Goal: Task Accomplishment & Management: Complete application form

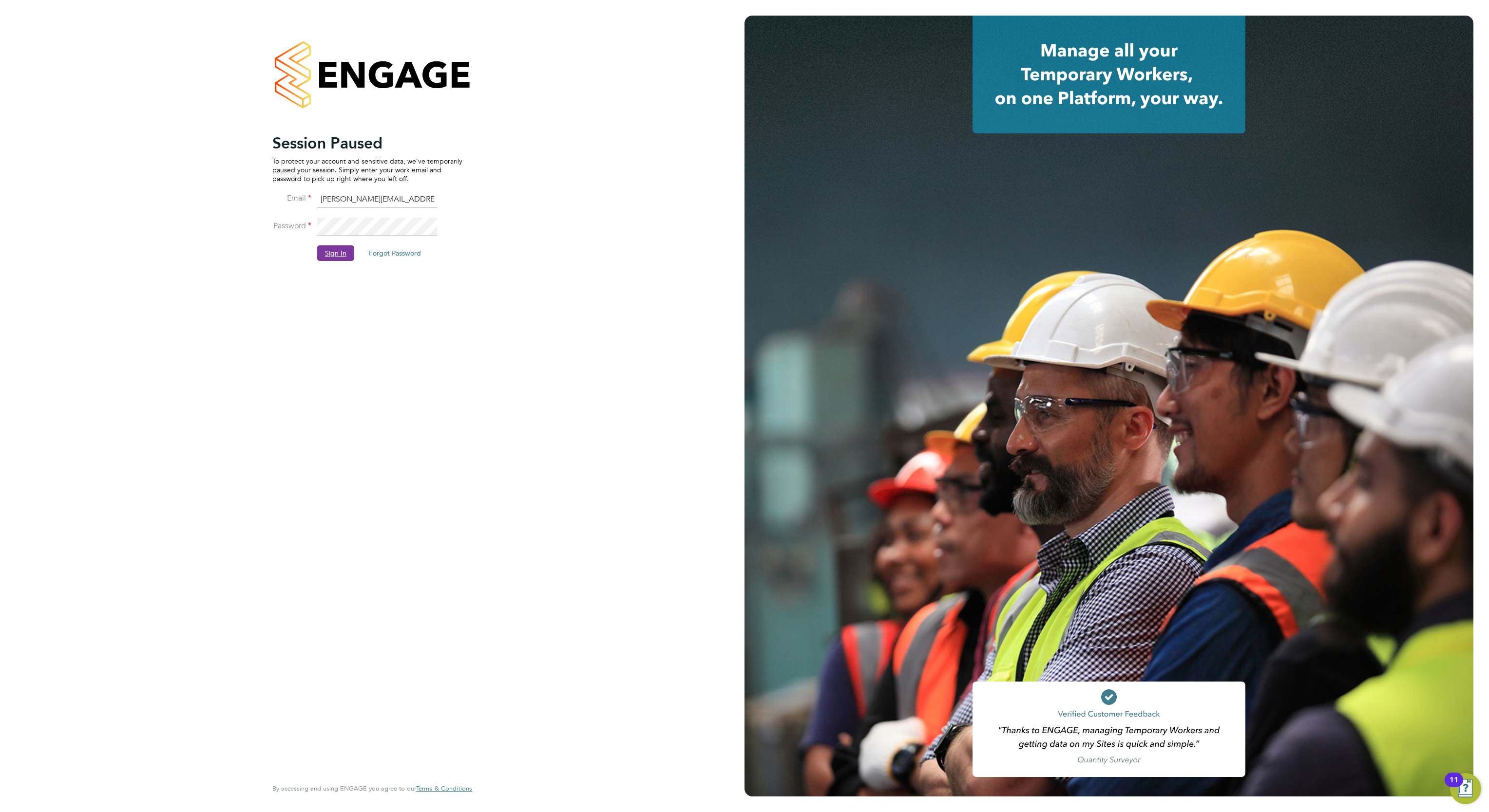
click at [329, 258] on button "Sign In" at bounding box center [335, 252] width 37 height 15
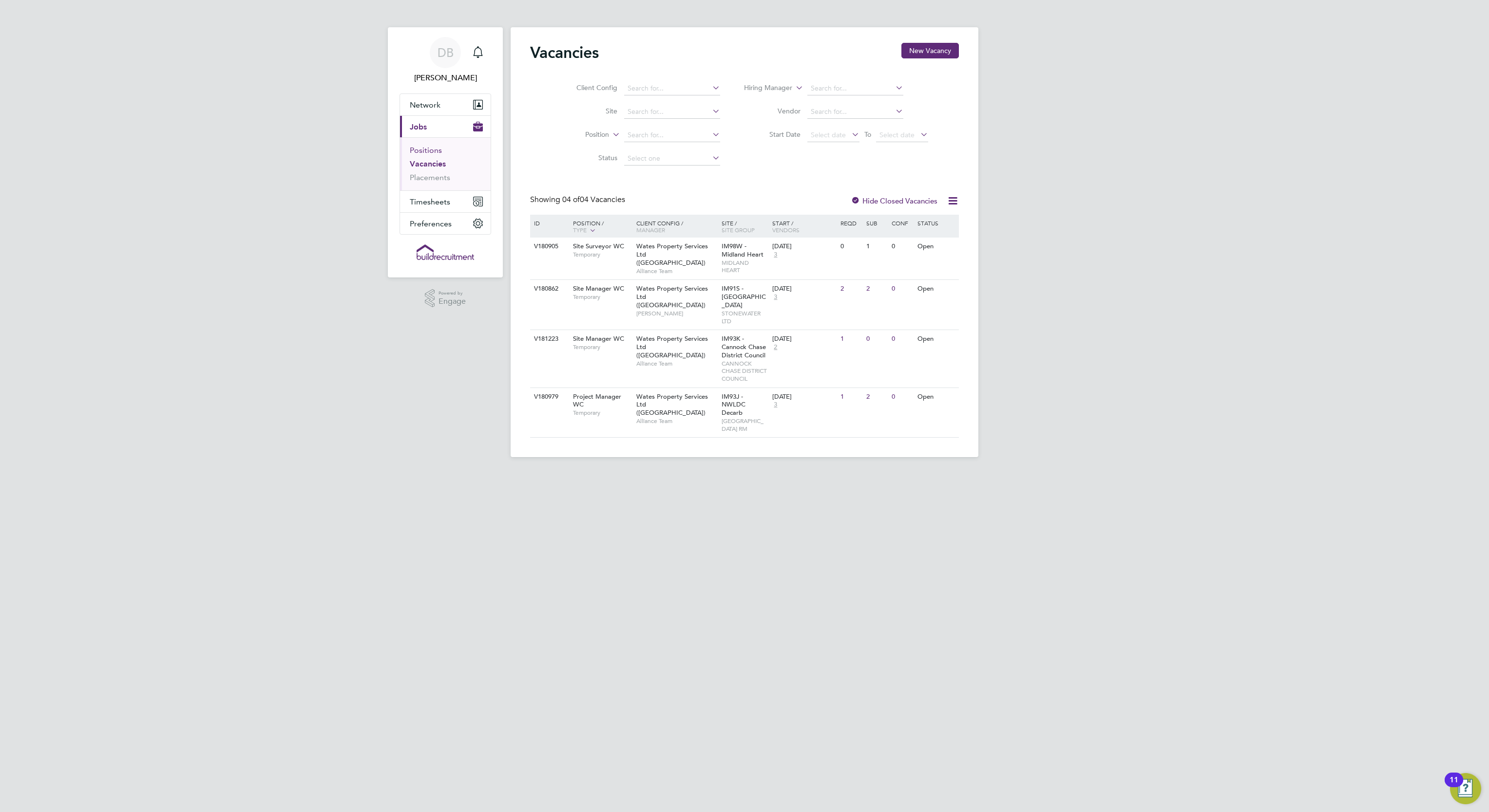
click at [436, 151] on link "Positions" at bounding box center [425, 150] width 32 height 9
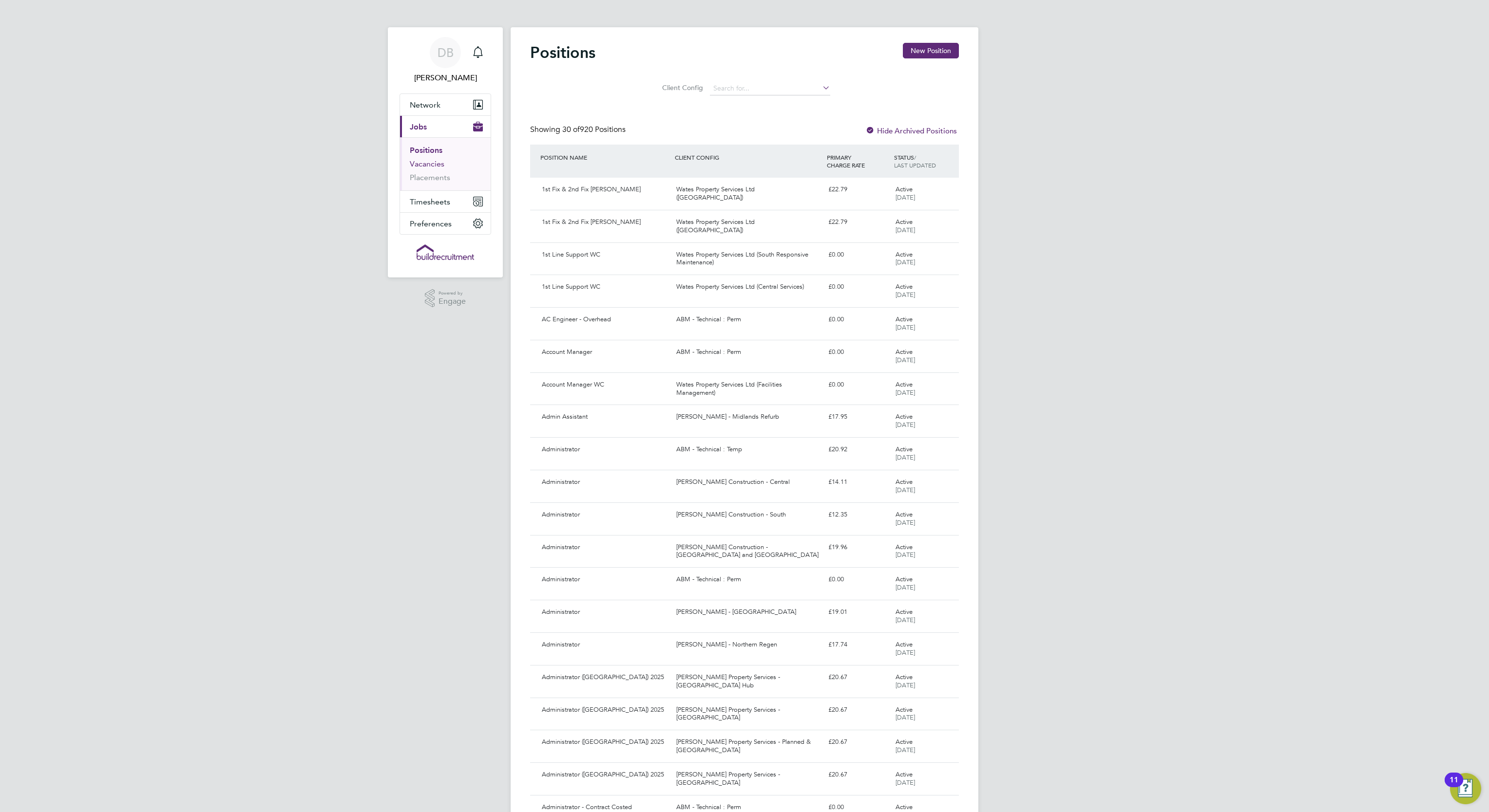
click at [434, 169] on link "Vacancies" at bounding box center [427, 164] width 34 height 9
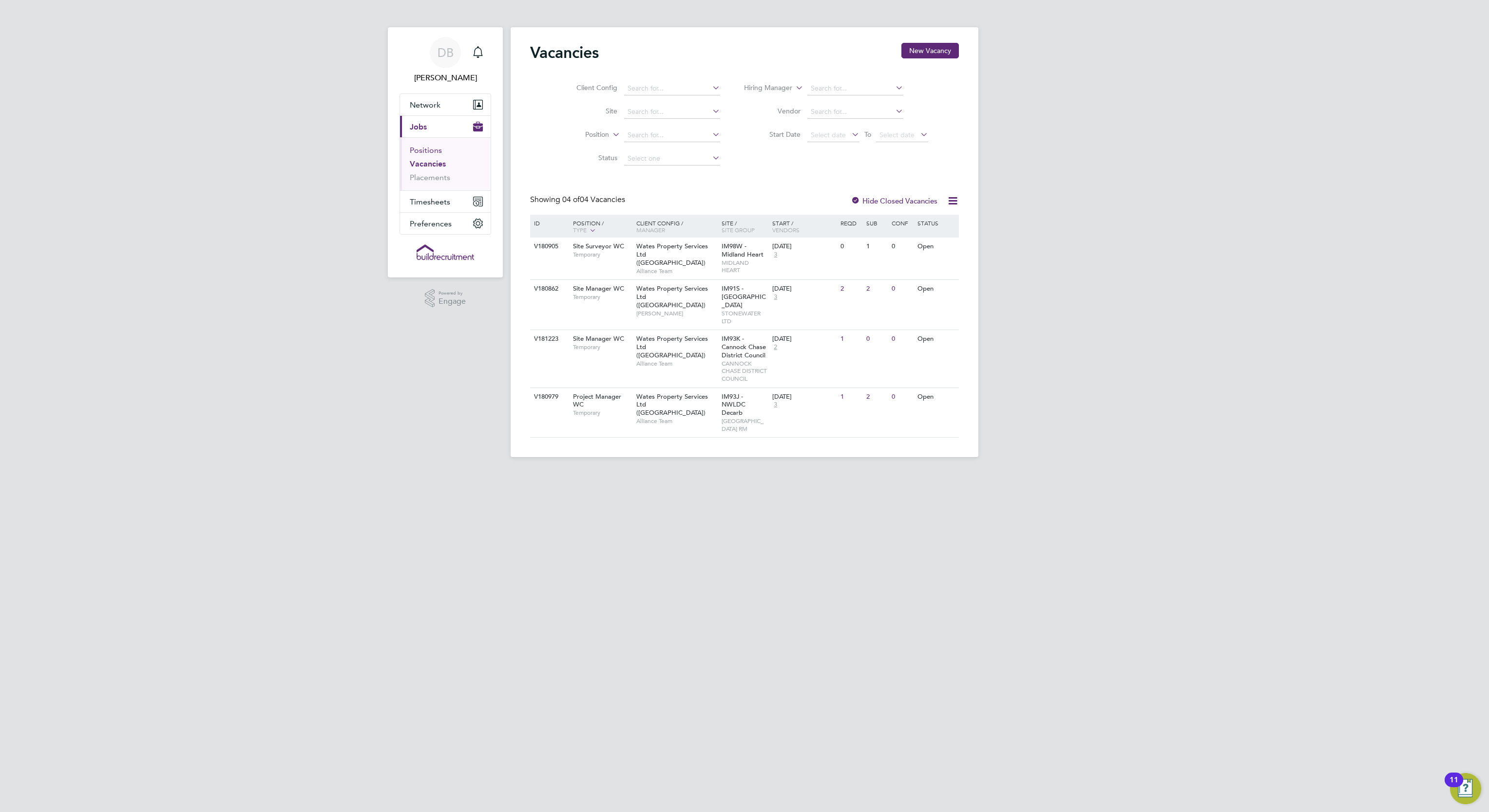
click at [428, 155] on link "Positions" at bounding box center [425, 150] width 32 height 9
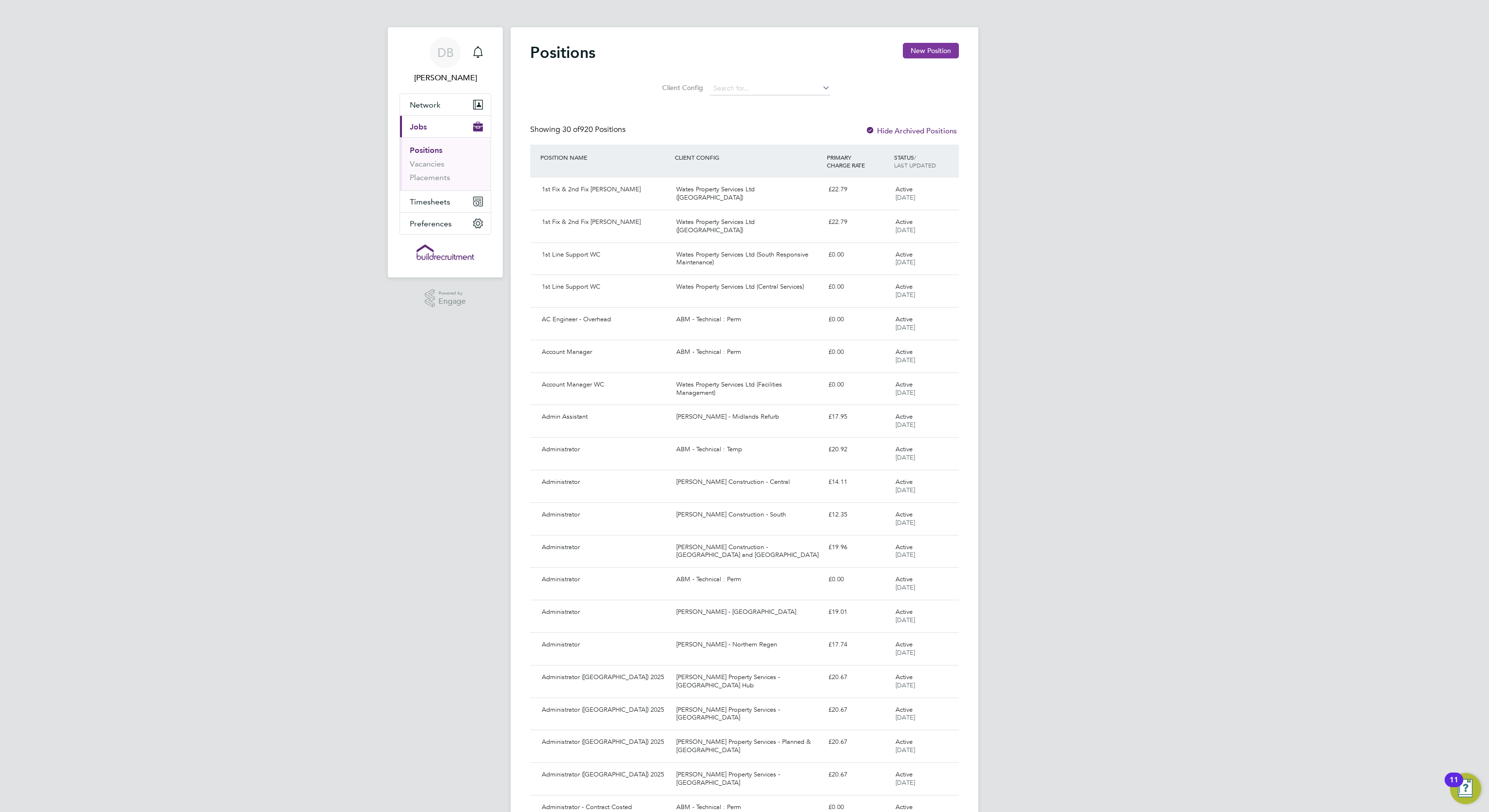
click at [916, 49] on button "New Position" at bounding box center [930, 50] width 56 height 15
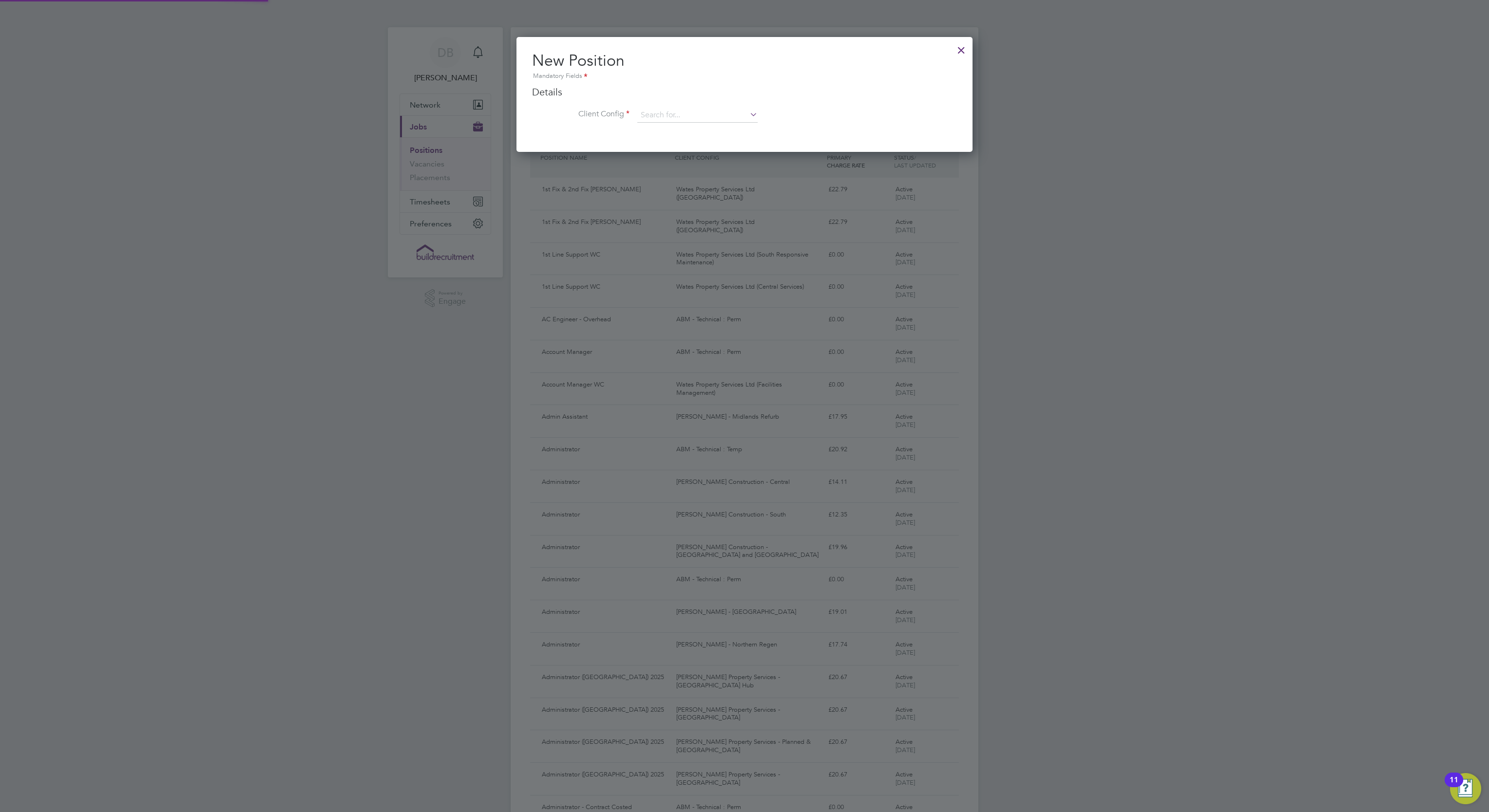
scroll to position [115, 456]
click at [965, 51] on div at bounding box center [961, 48] width 18 height 18
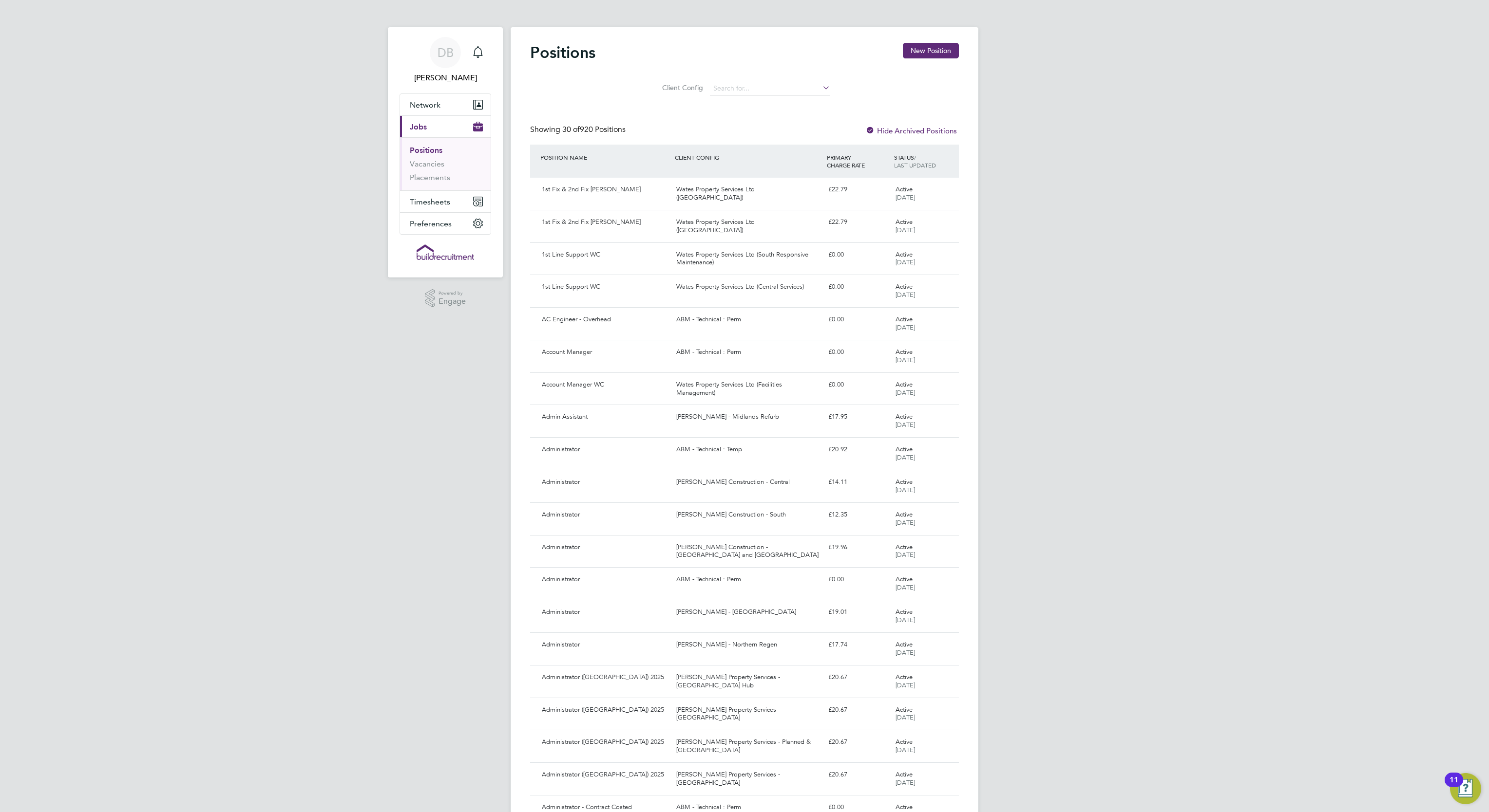
click at [424, 129] on span "Jobs" at bounding box center [418, 126] width 17 height 9
click at [429, 103] on span "Network" at bounding box center [425, 104] width 31 height 9
click at [424, 156] on link "Workers" at bounding box center [424, 155] width 29 height 9
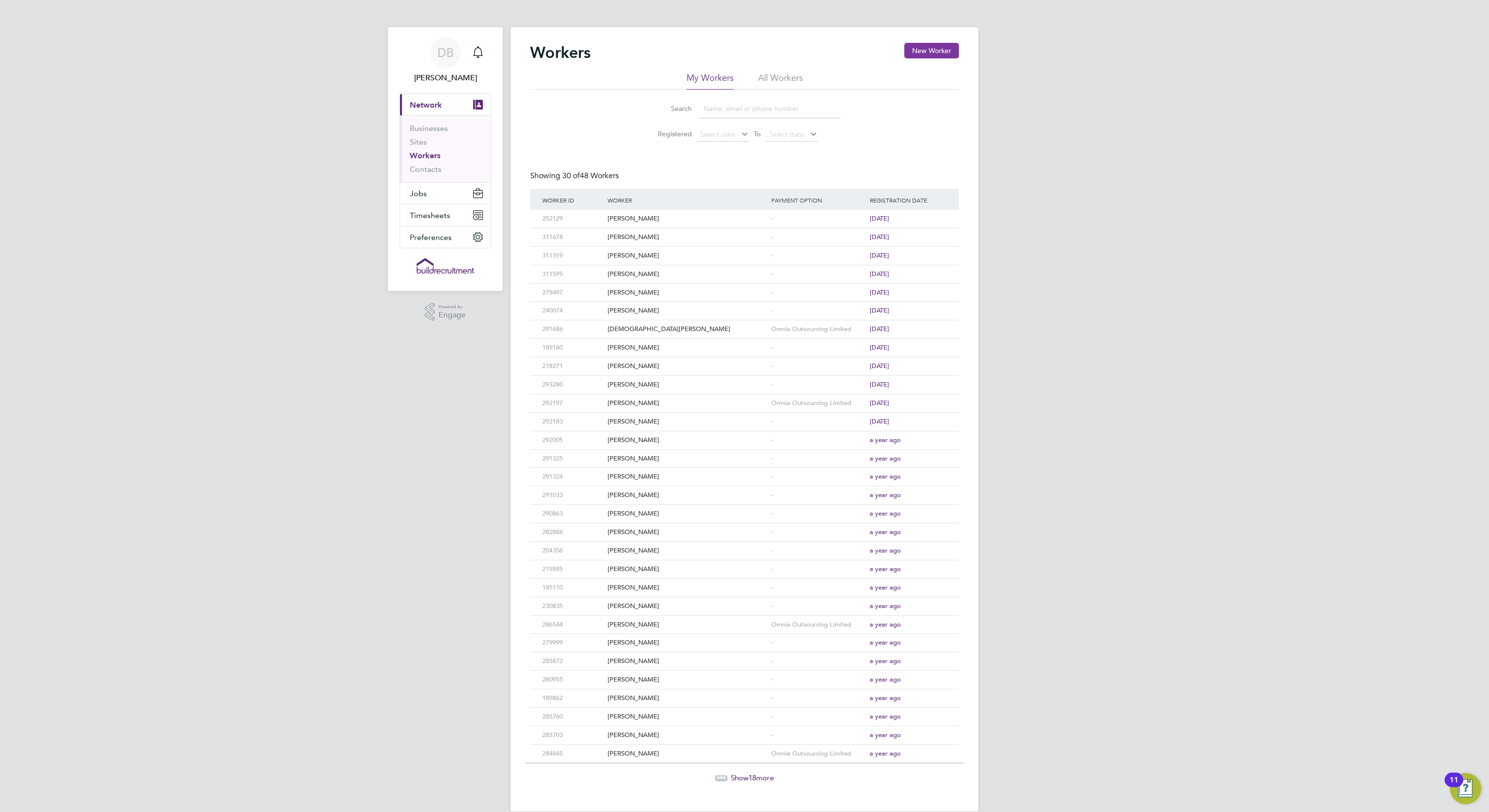
click at [948, 51] on button "New Worker" at bounding box center [931, 50] width 55 height 15
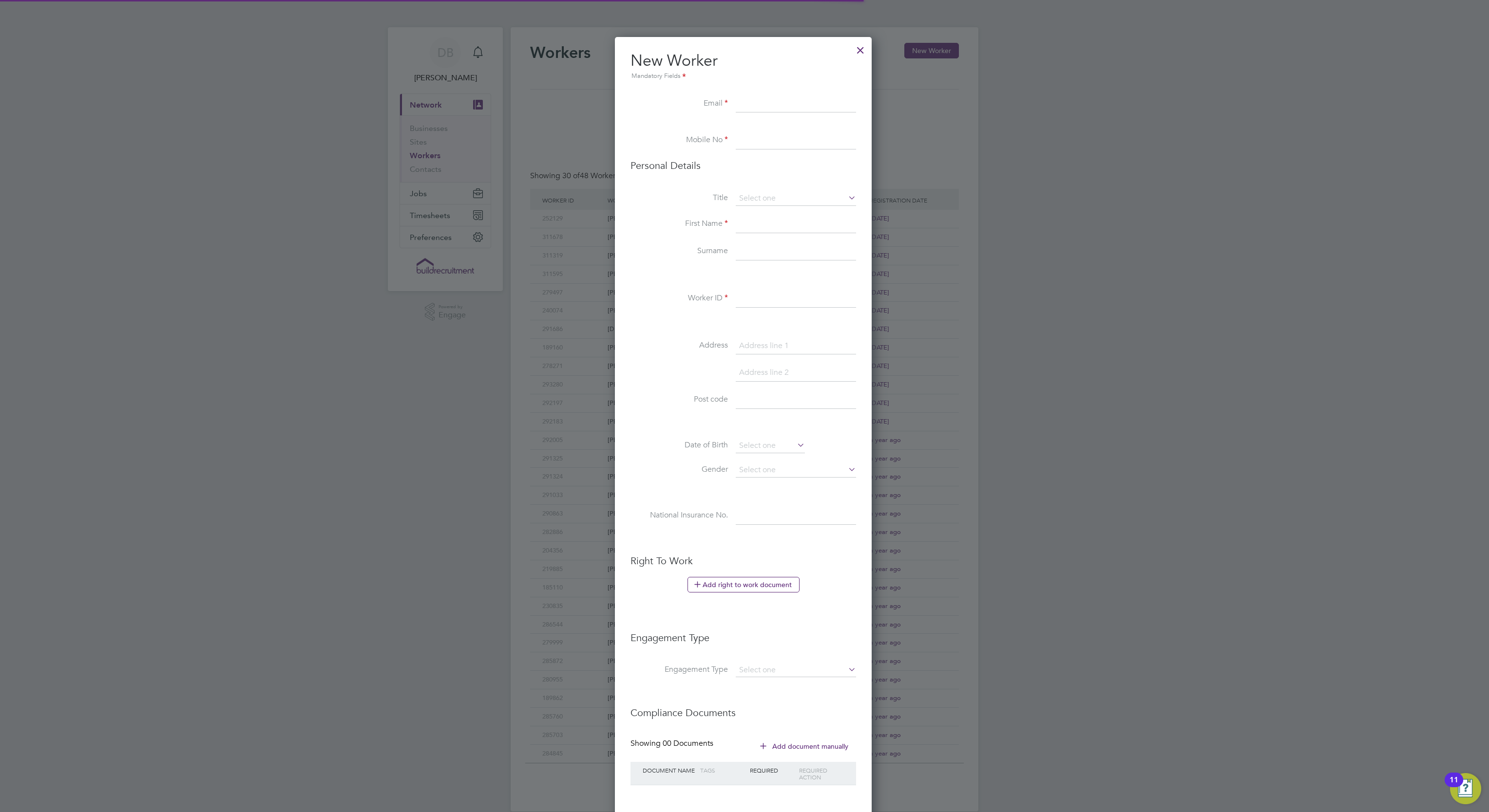
scroll to position [828, 259]
click at [746, 105] on input at bounding box center [796, 104] width 121 height 18
click at [735, 133] on li "Mobile No" at bounding box center [743, 145] width 226 height 27
click at [740, 138] on input at bounding box center [796, 141] width 121 height 18
click at [749, 110] on input at bounding box center [796, 104] width 121 height 18
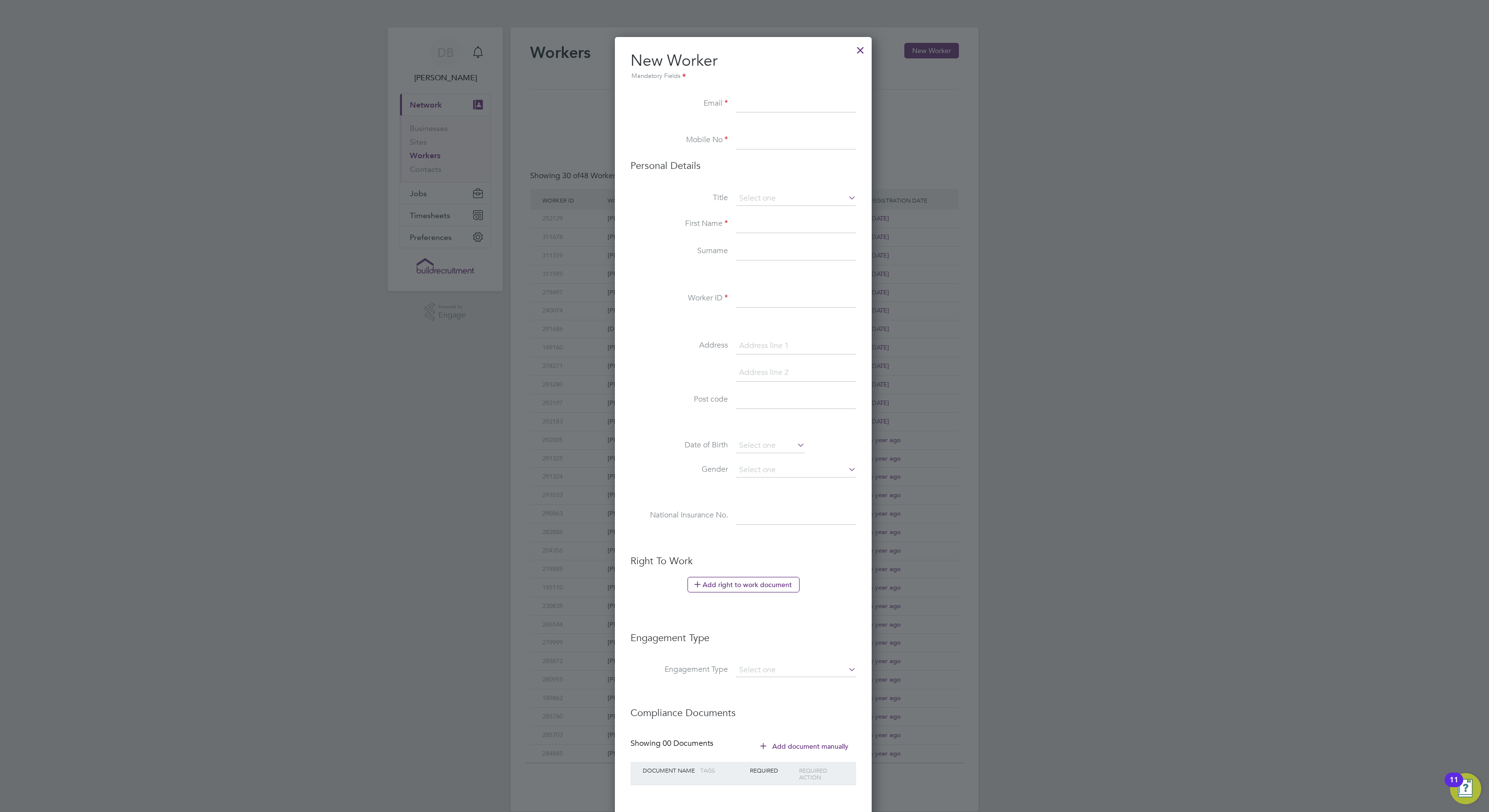
click at [746, 140] on input at bounding box center [796, 141] width 121 height 18
type input "07776 174765"
type input "[EMAIL_ADDRESS][DOMAIN_NAME]"
type input "[PERSON_NAME]"
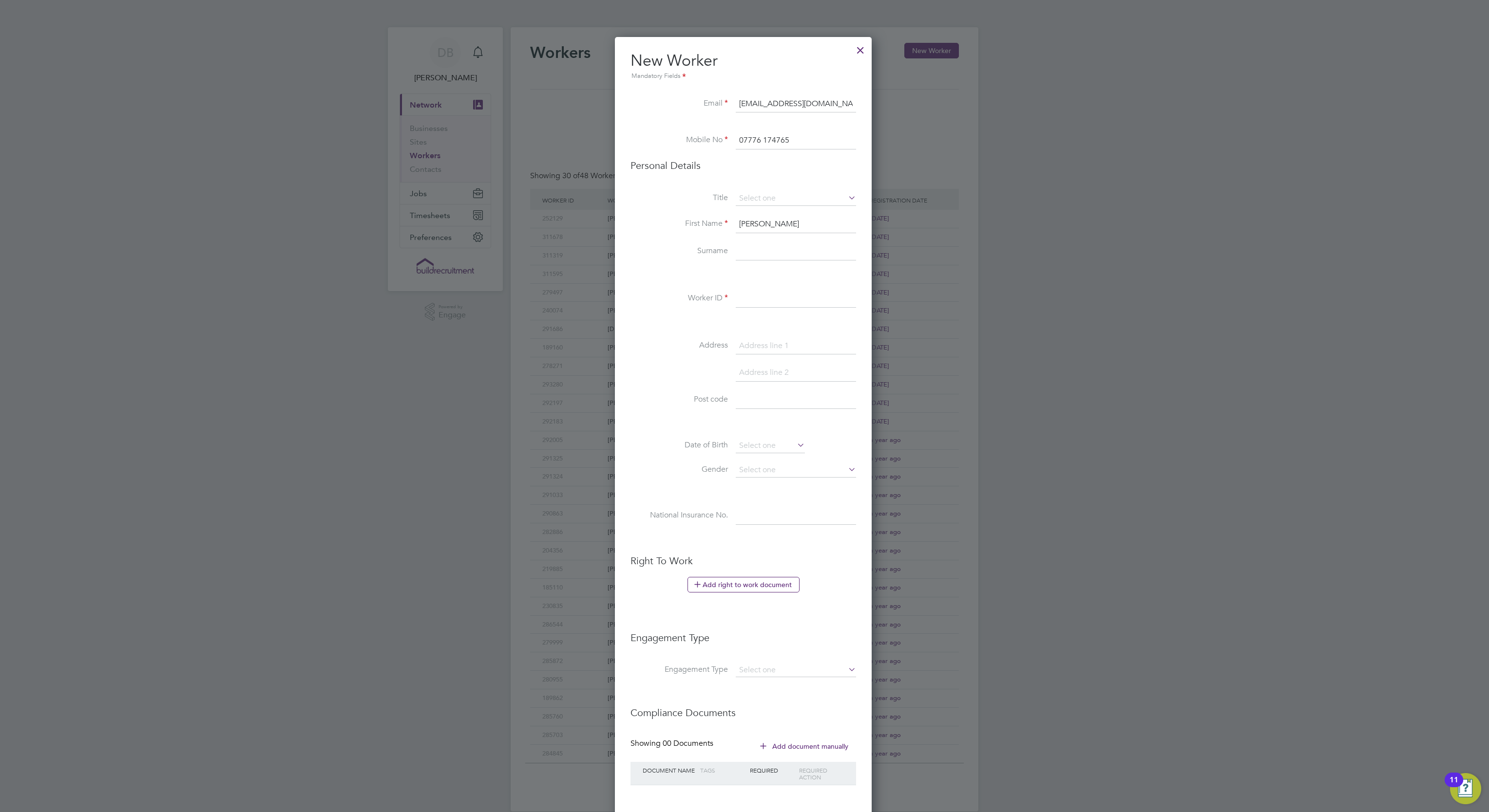
type input "White"
type input "310844"
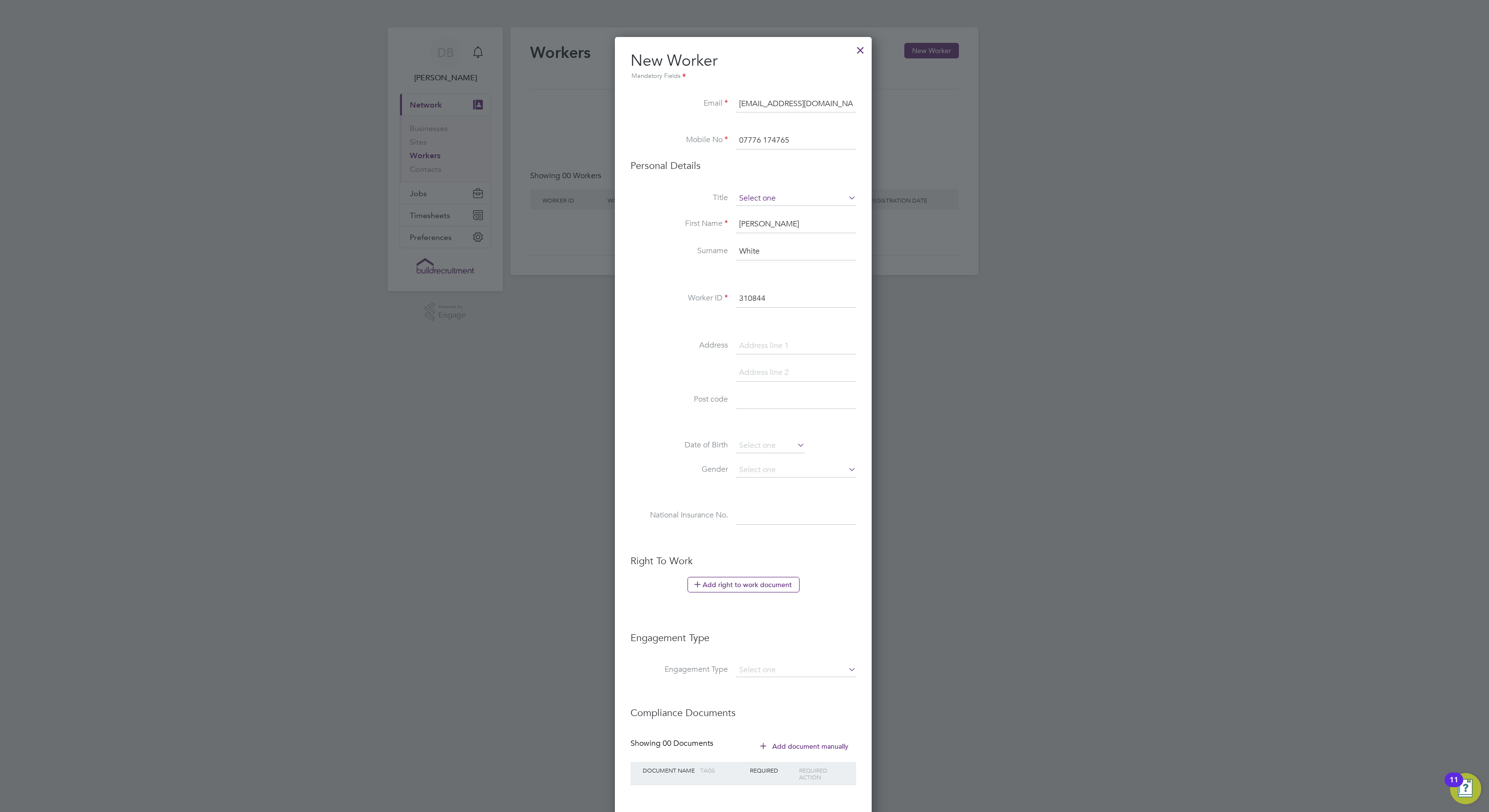
click at [819, 200] on input at bounding box center [796, 199] width 121 height 15
click at [759, 217] on li "Mr" at bounding box center [795, 213] width 121 height 13
type input "Mr"
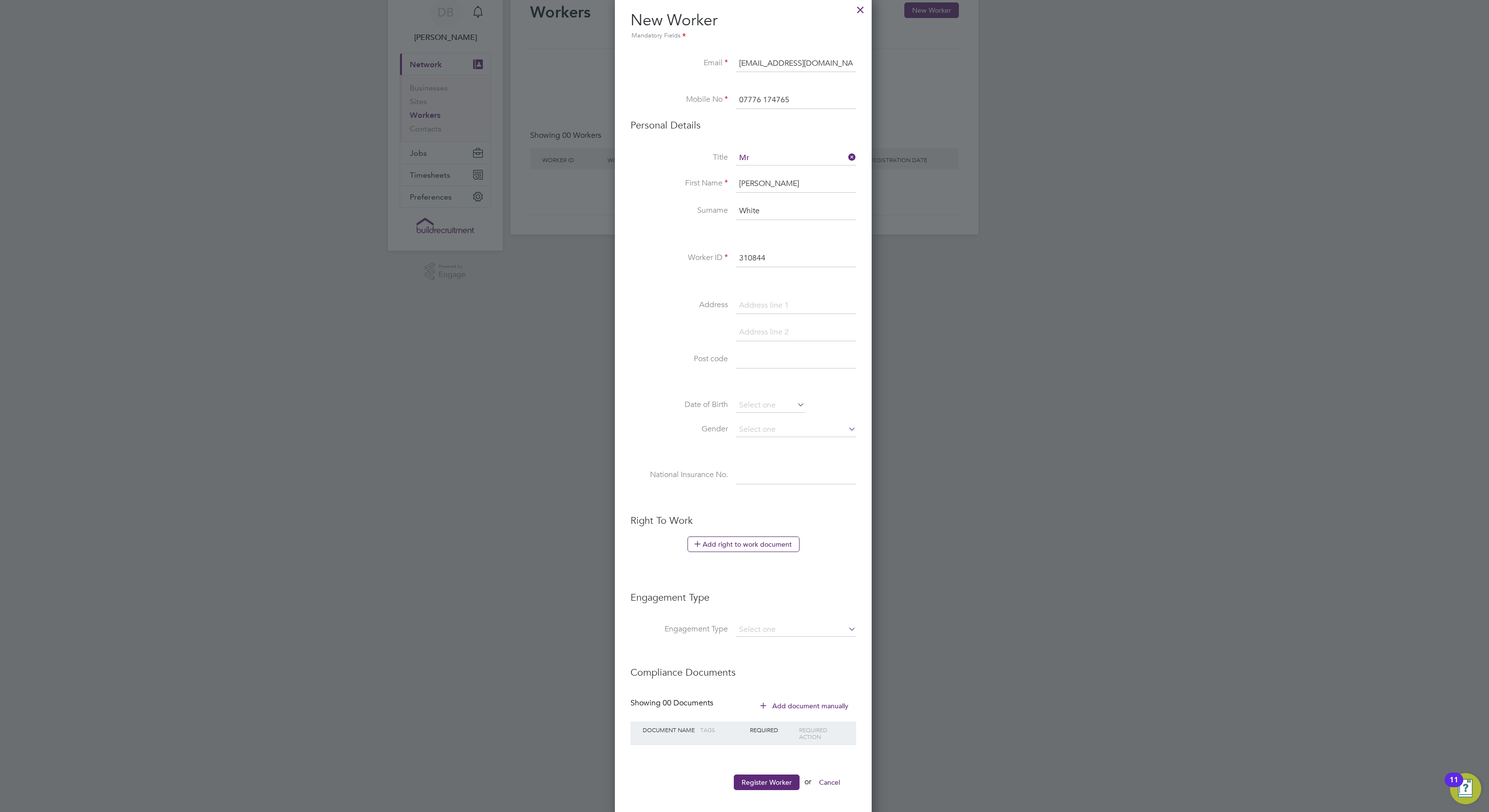
scroll to position [52, 0]
click at [775, 781] on button "Register Worker" at bounding box center [766, 775] width 66 height 15
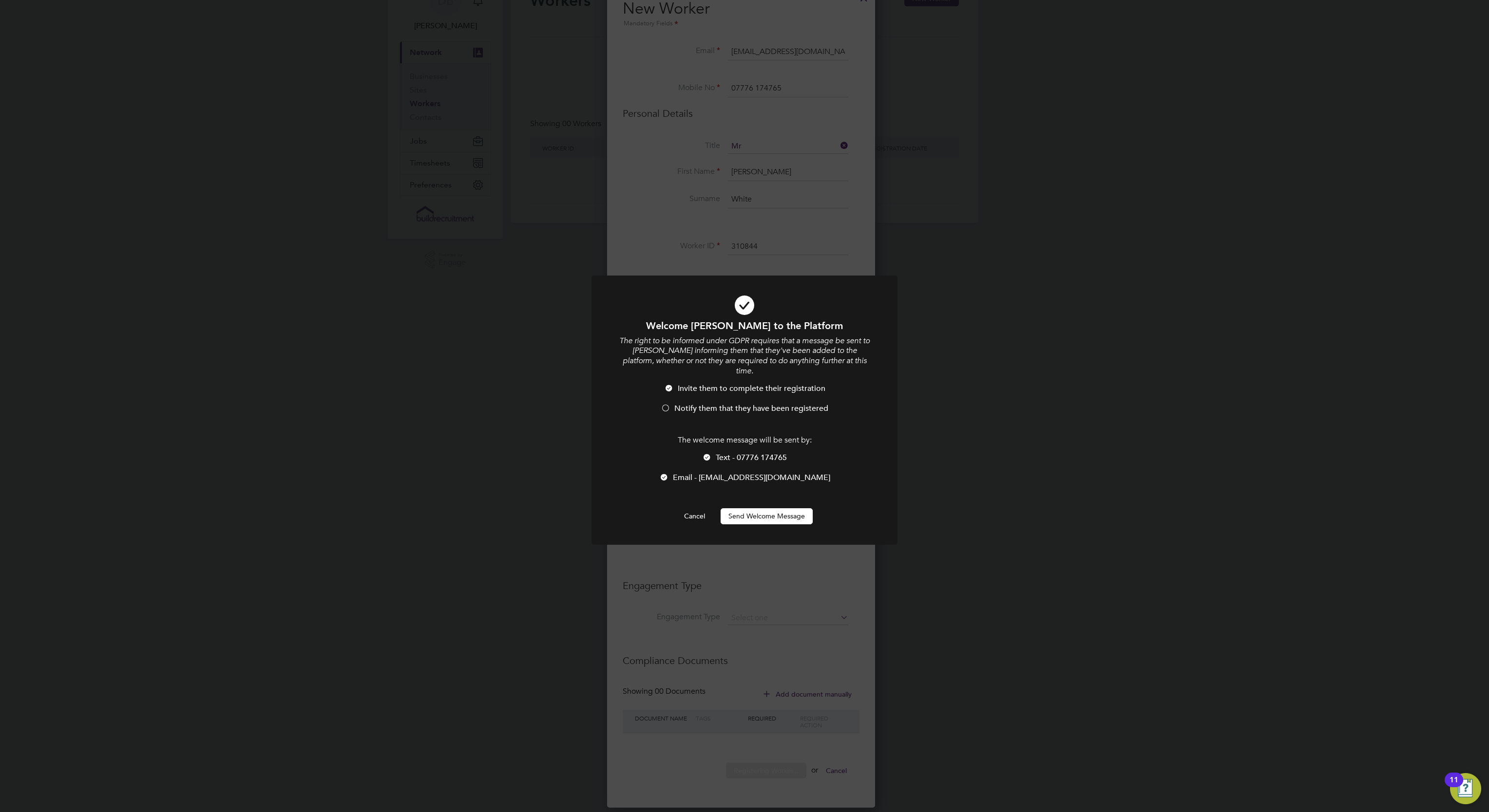
scroll to position [828, 259]
click at [731, 409] on li "Notify them that they have been registered" at bounding box center [744, 414] width 253 height 20
click at [731, 406] on li "Notify them that they have been registered" at bounding box center [744, 414] width 253 height 20
click at [797, 512] on button "Send Welcome Message" at bounding box center [766, 516] width 92 height 15
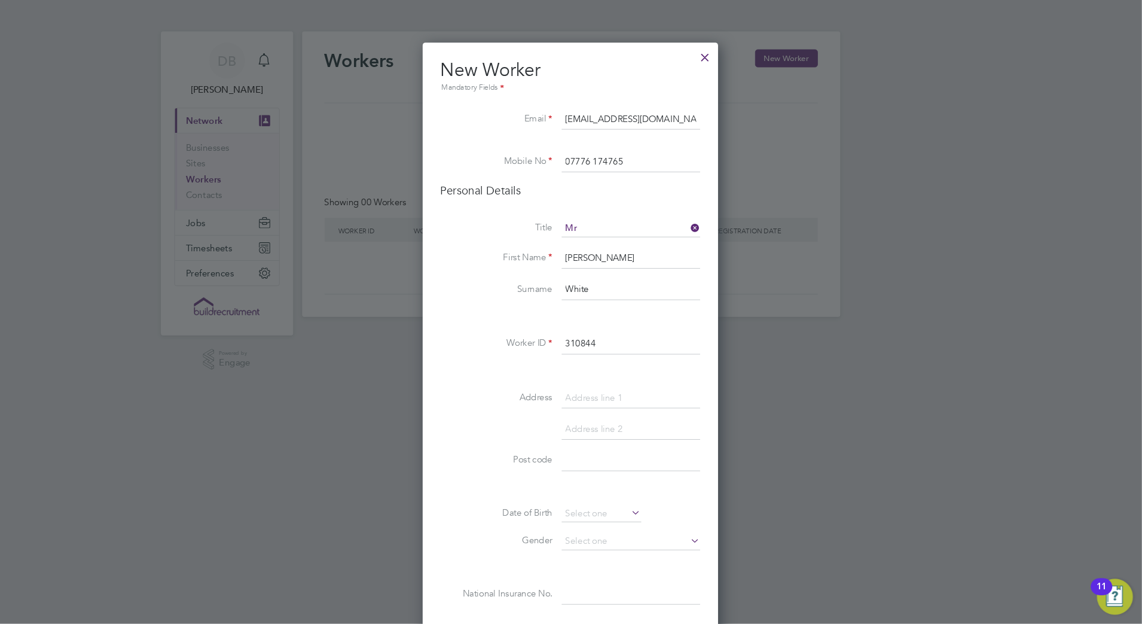
scroll to position [1012, 317]
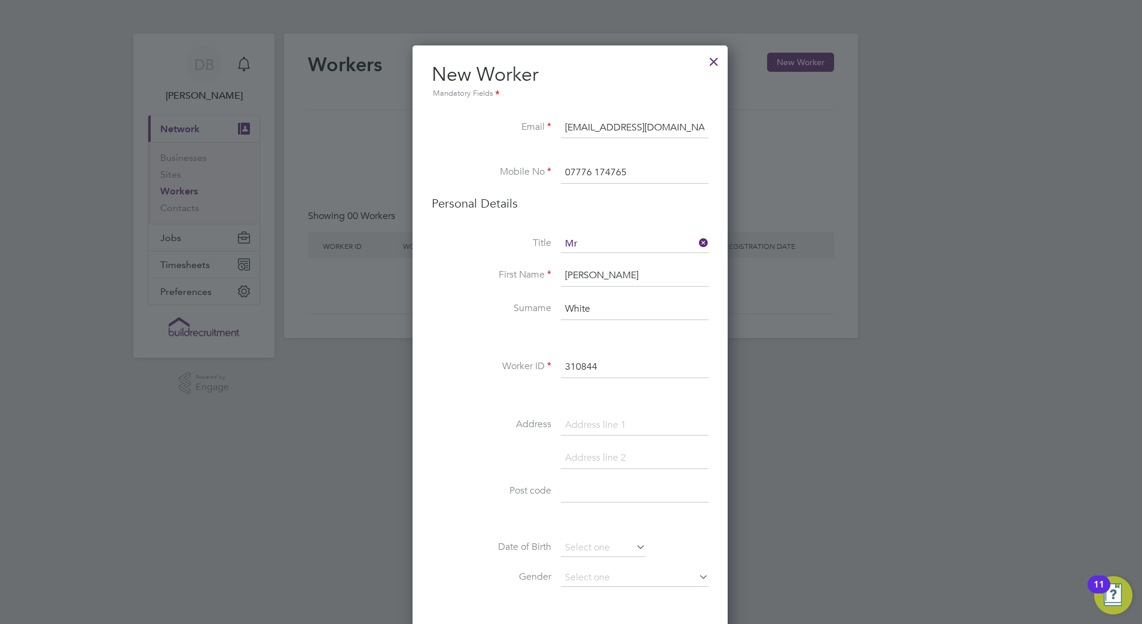
click at [684, 121] on input "[EMAIL_ADDRESS][DOMAIN_NAME]" at bounding box center [635, 128] width 148 height 22
type input "[EMAIL_ADDRESS][DOMAIN_NAME]"
click at [691, 102] on li "New Worker Mandatory Fields" at bounding box center [570, 89] width 277 height 55
click at [639, 164] on input "07776 174765" at bounding box center [635, 173] width 148 height 22
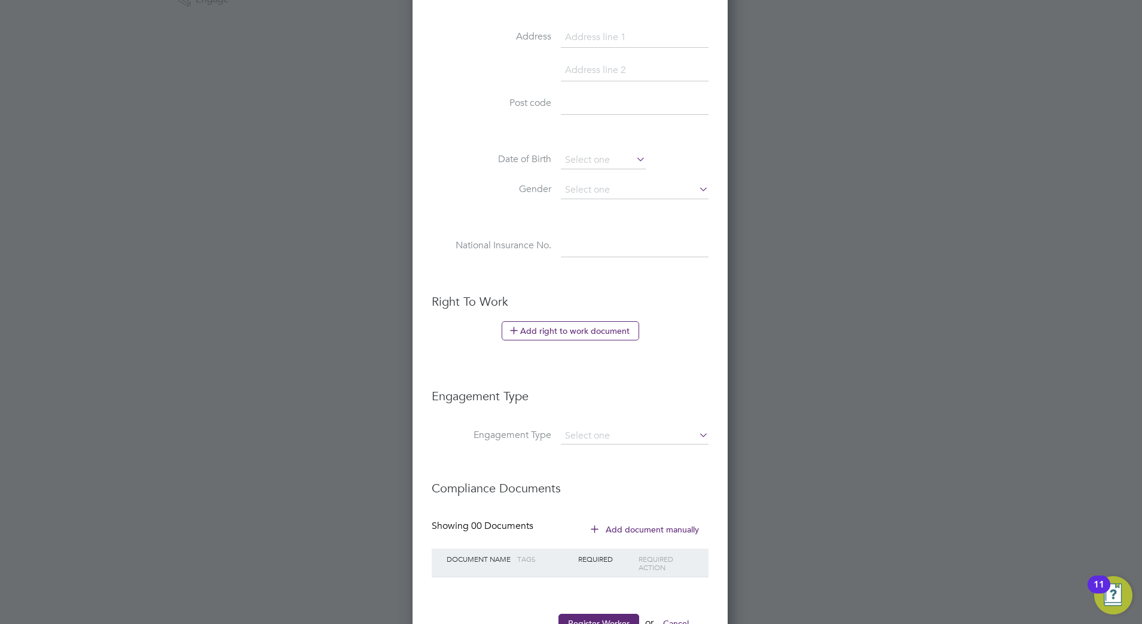
scroll to position [432, 0]
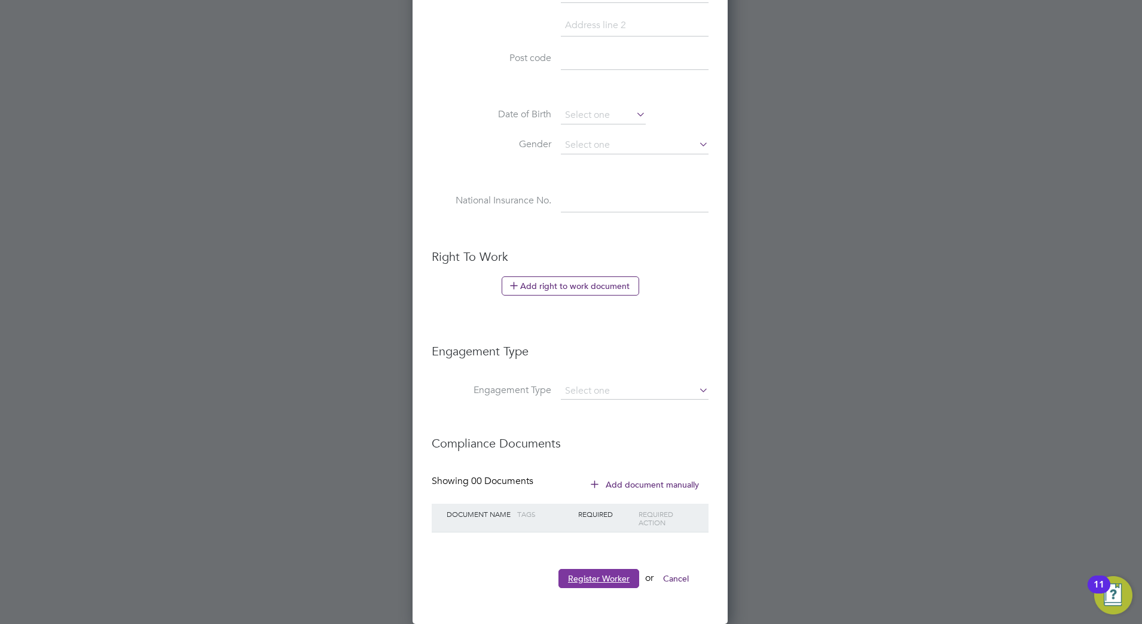
click at [619, 579] on button "Register Worker" at bounding box center [599, 578] width 81 height 19
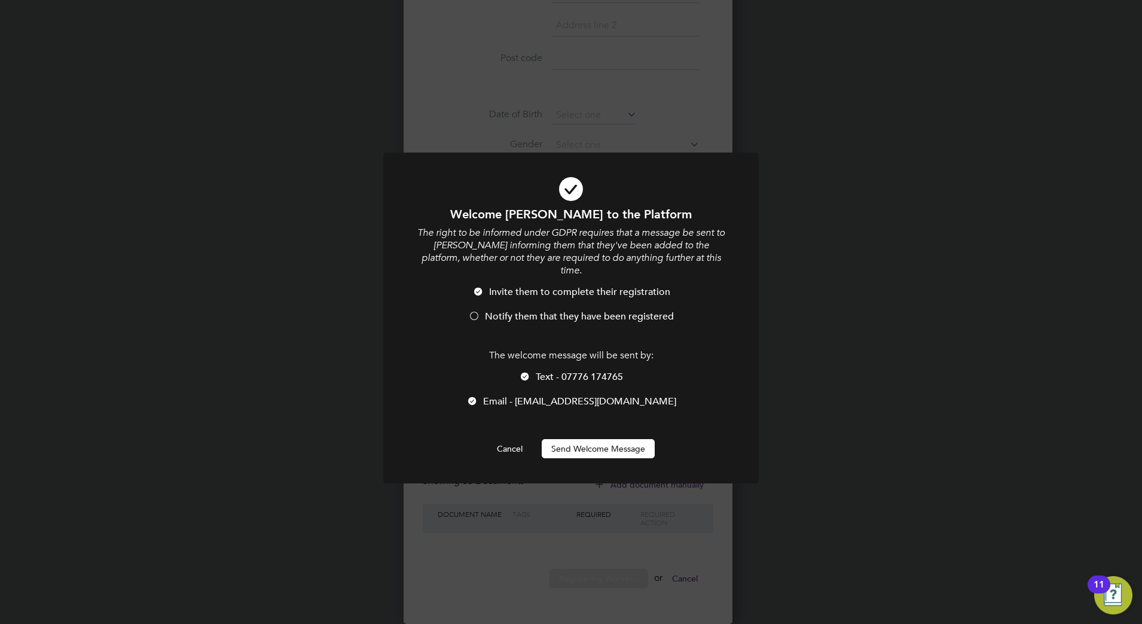
scroll to position [1012, 317]
click at [598, 439] on button "Send Welcome Message" at bounding box center [598, 448] width 113 height 19
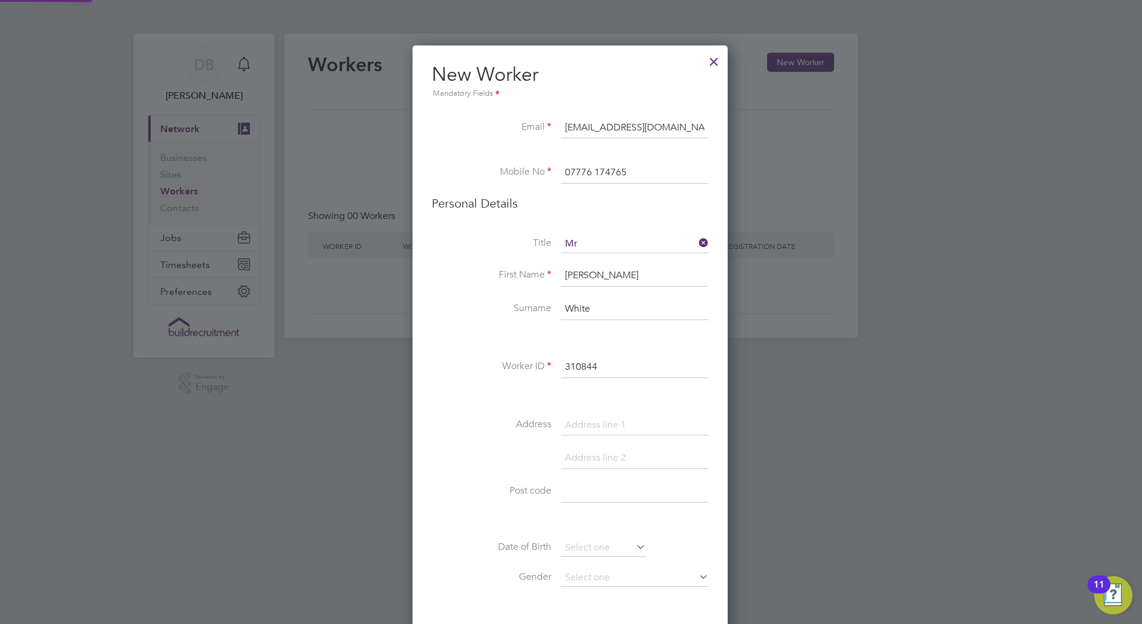
scroll to position [432, 0]
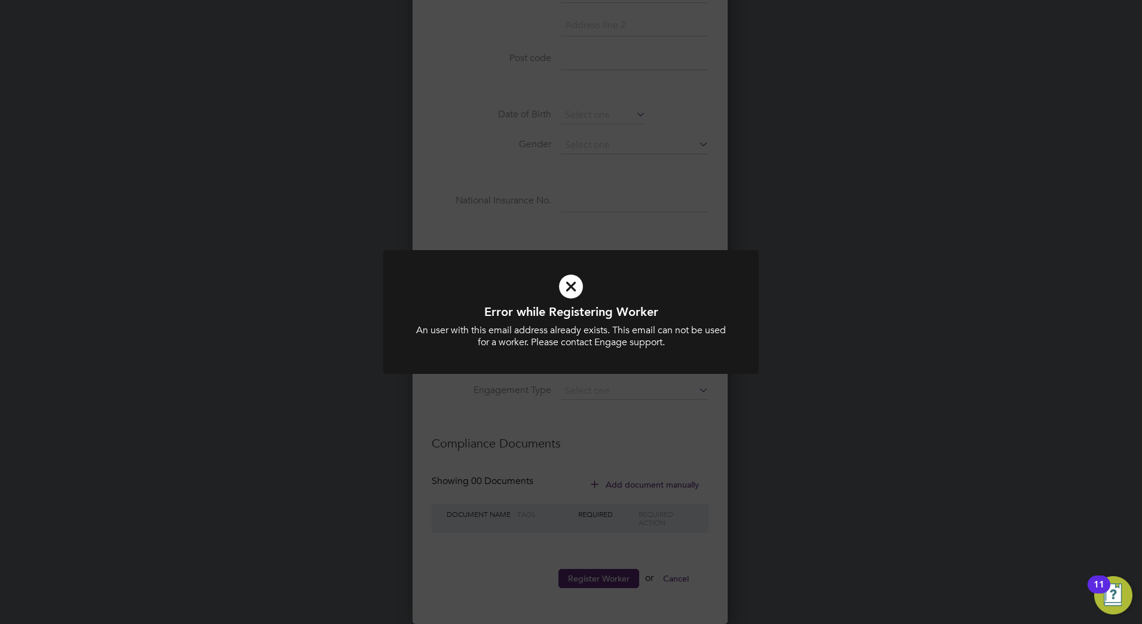
click at [575, 283] on icon at bounding box center [571, 286] width 311 height 47
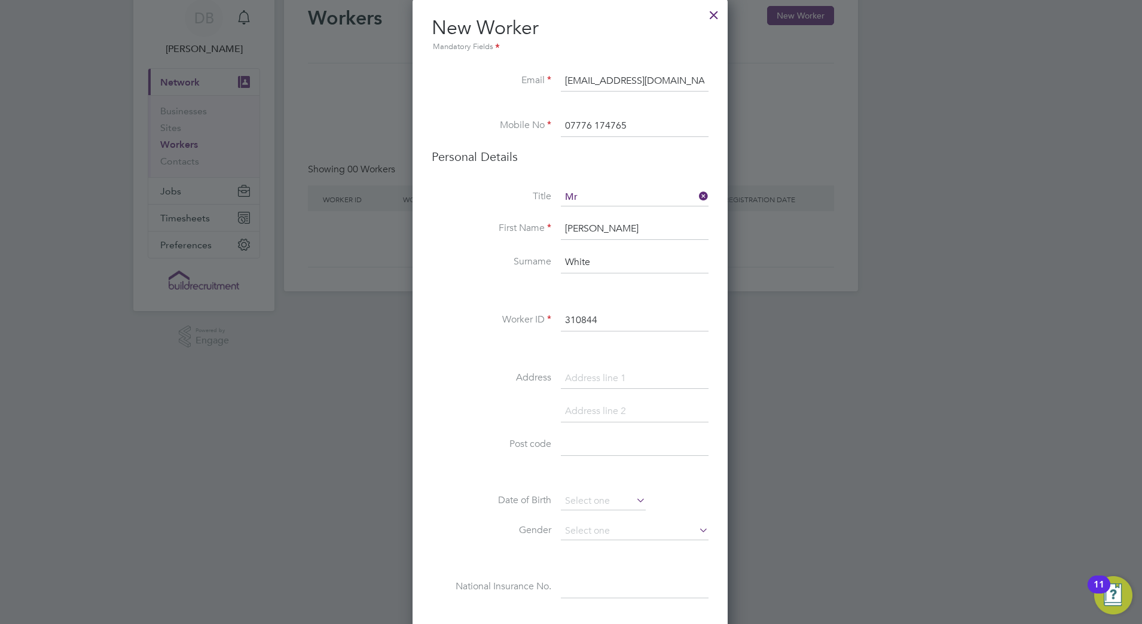
scroll to position [0, 0]
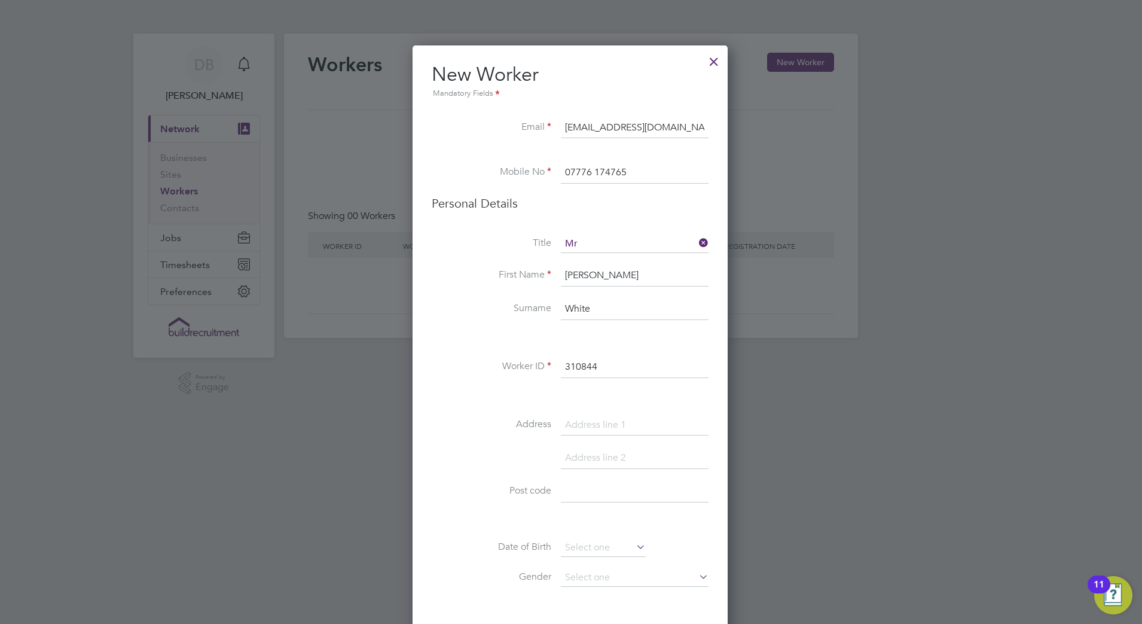
click at [716, 65] on div at bounding box center [714, 59] width 22 height 22
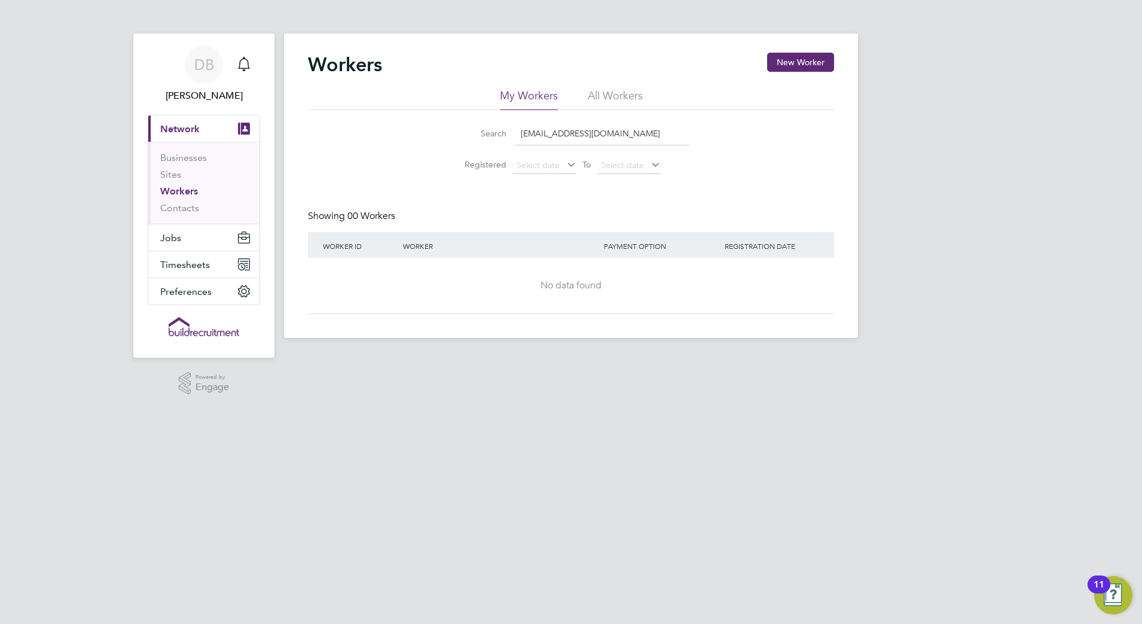
click at [1111, 591] on div "11" at bounding box center [1099, 584] width 23 height 18
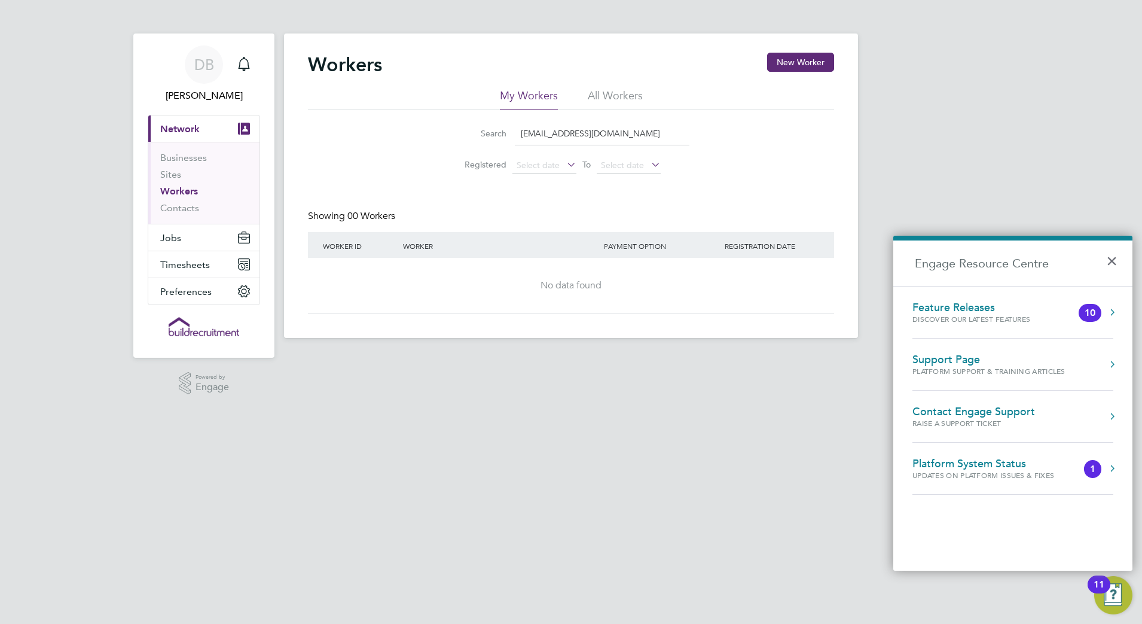
click at [1005, 410] on div "Contact Engage Support" at bounding box center [974, 411] width 123 height 13
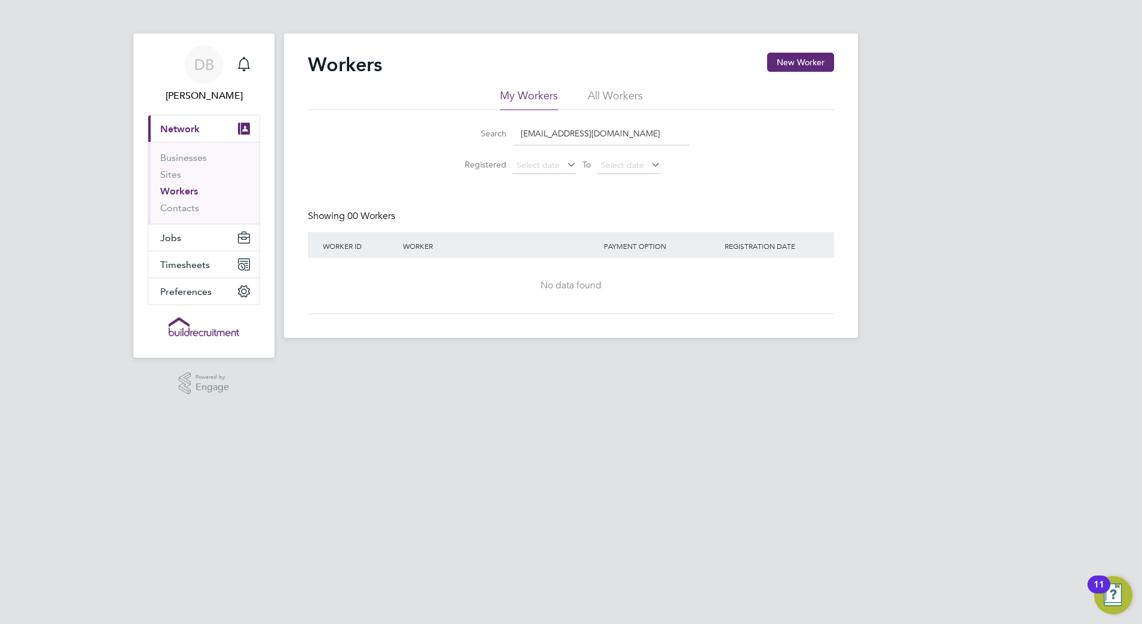
click at [627, 132] on input "[EMAIL_ADDRESS][DOMAIN_NAME]" at bounding box center [602, 133] width 175 height 23
drag, startPoint x: 635, startPoint y: 135, endPoint x: 511, endPoint y: 133, distance: 123.8
click at [511, 133] on div "Search [EMAIL_ADDRESS][DOMAIN_NAME]" at bounding box center [571, 133] width 237 height 23
click at [797, 62] on button "New Worker" at bounding box center [800, 62] width 67 height 19
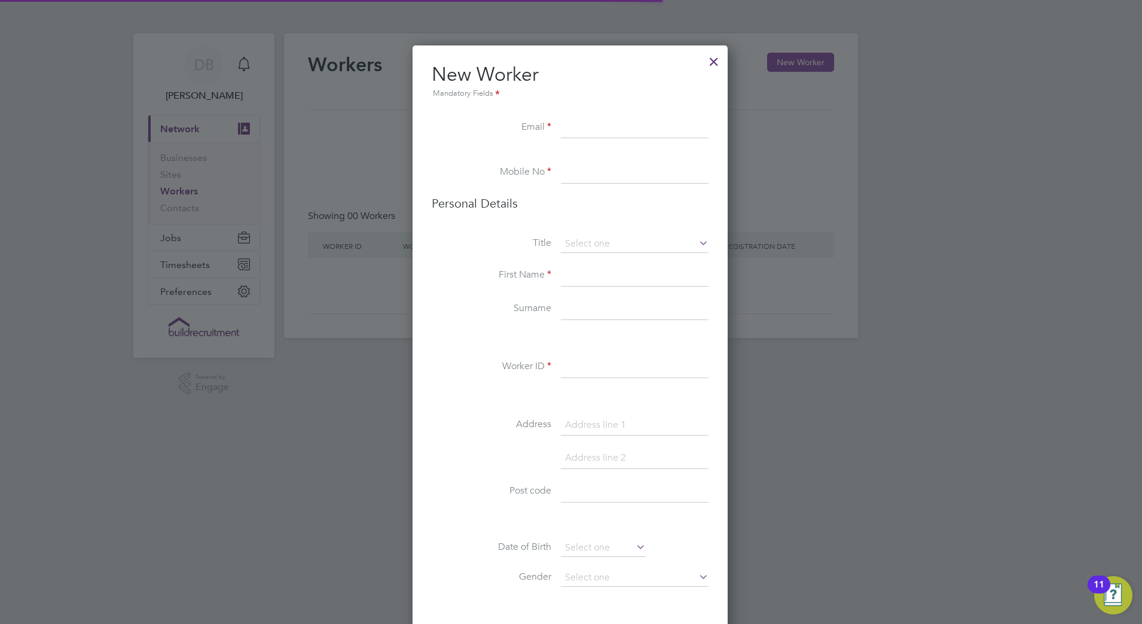
scroll to position [1012, 317]
click at [570, 124] on input at bounding box center [635, 128] width 148 height 22
type input "[EMAIL_ADDRESS][DOMAIN_NAME]"
type input "07776 174765"
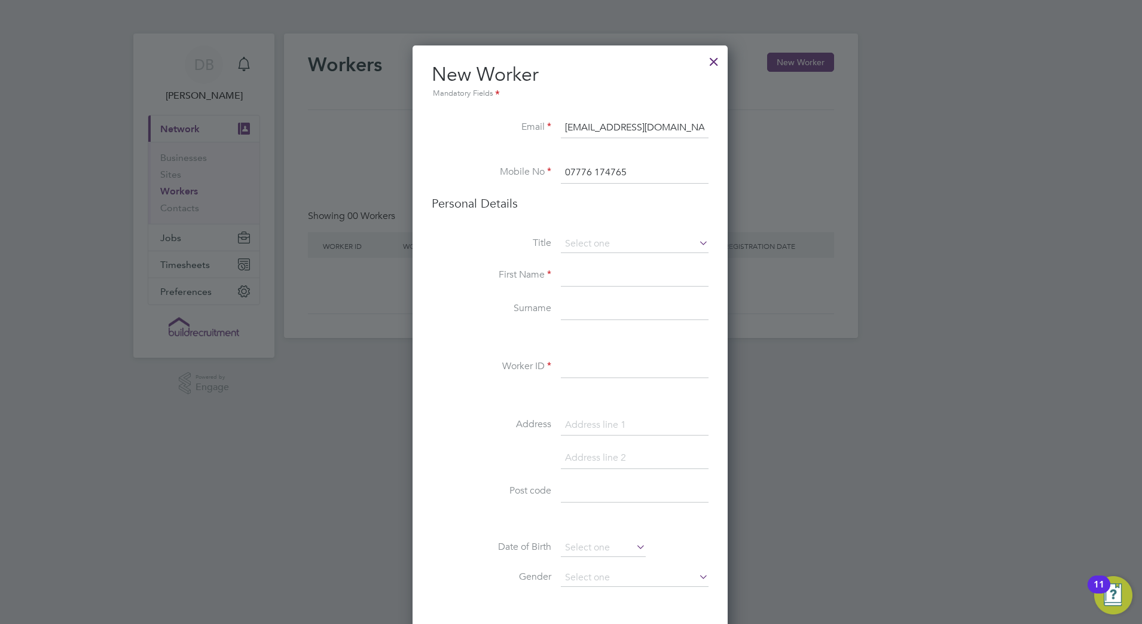
type input "[PERSON_NAME]"
type input "White"
type input "310844"
click at [651, 245] on input at bounding box center [635, 244] width 148 height 18
click at [591, 257] on li "Mr" at bounding box center [634, 261] width 149 height 16
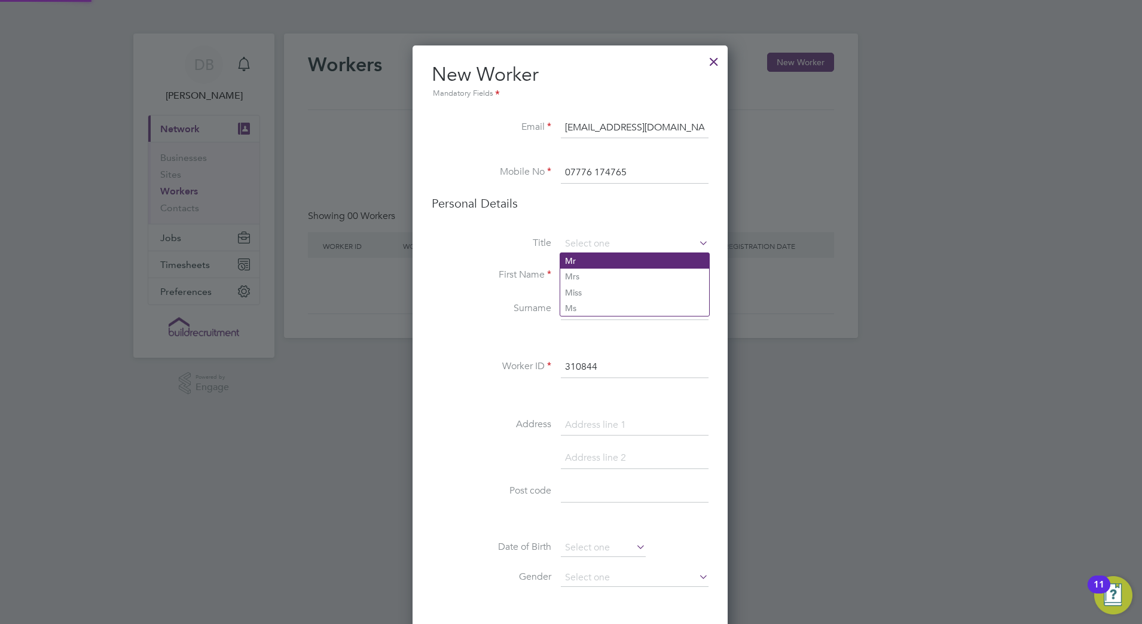
type input "Mr"
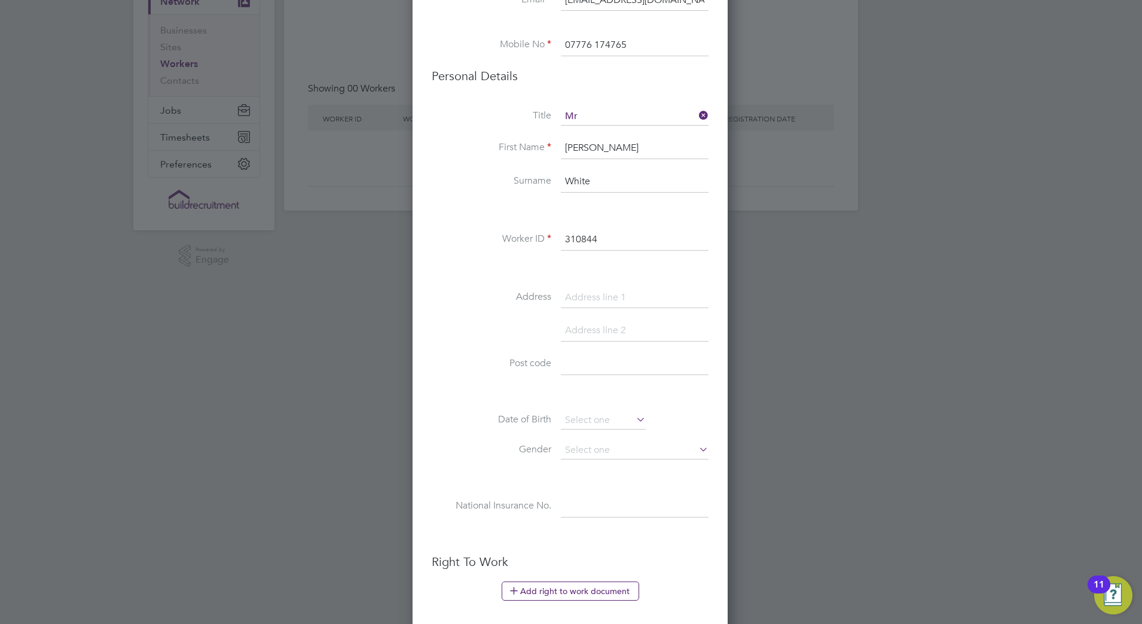
scroll to position [150, 0]
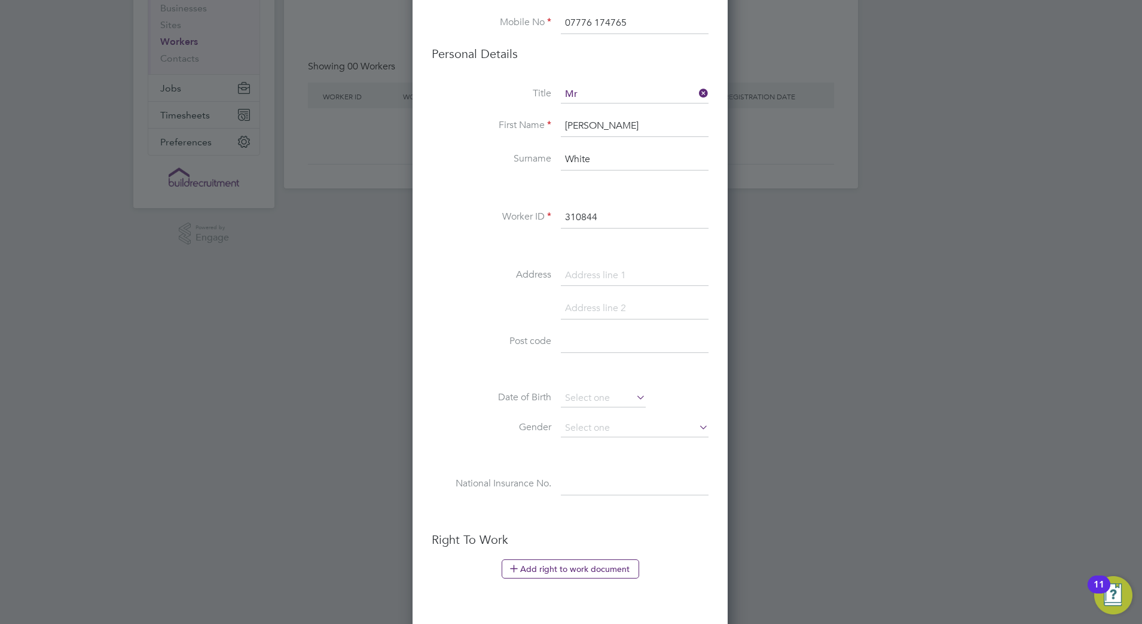
click at [563, 215] on input "310844" at bounding box center [635, 218] width 148 height 22
click at [612, 220] on input "310844" at bounding box center [635, 218] width 148 height 22
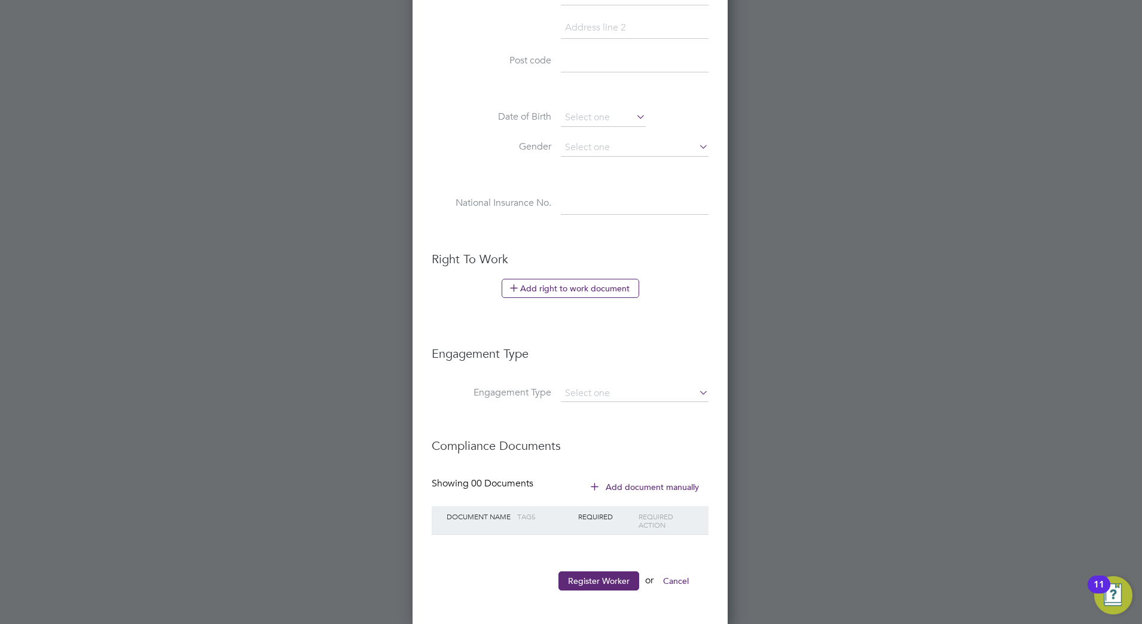
scroll to position [432, 0]
click at [629, 578] on button "Register Worker" at bounding box center [599, 578] width 81 height 19
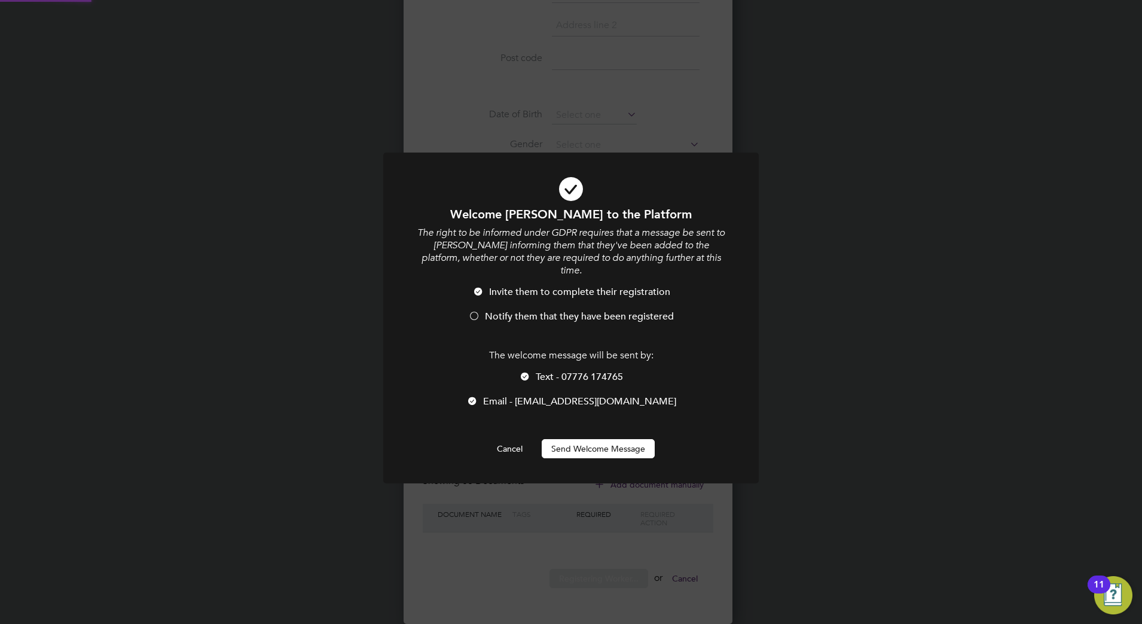
scroll to position [0, 0]
click at [545, 310] on span "Notify them that they have been registered" at bounding box center [579, 316] width 189 height 12
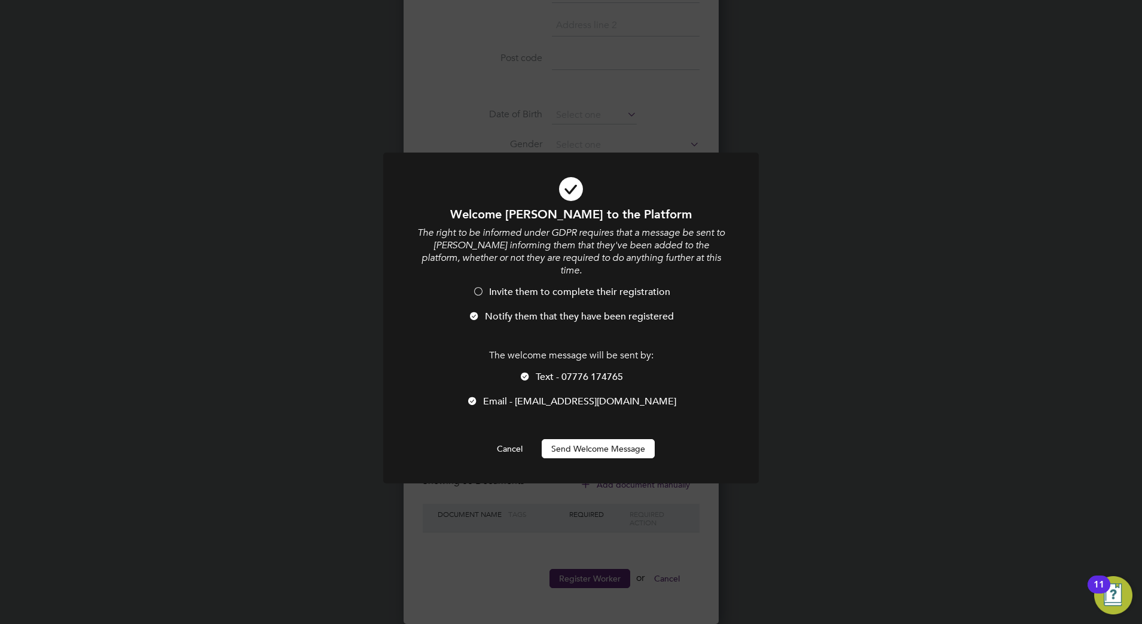
scroll to position [1012, 317]
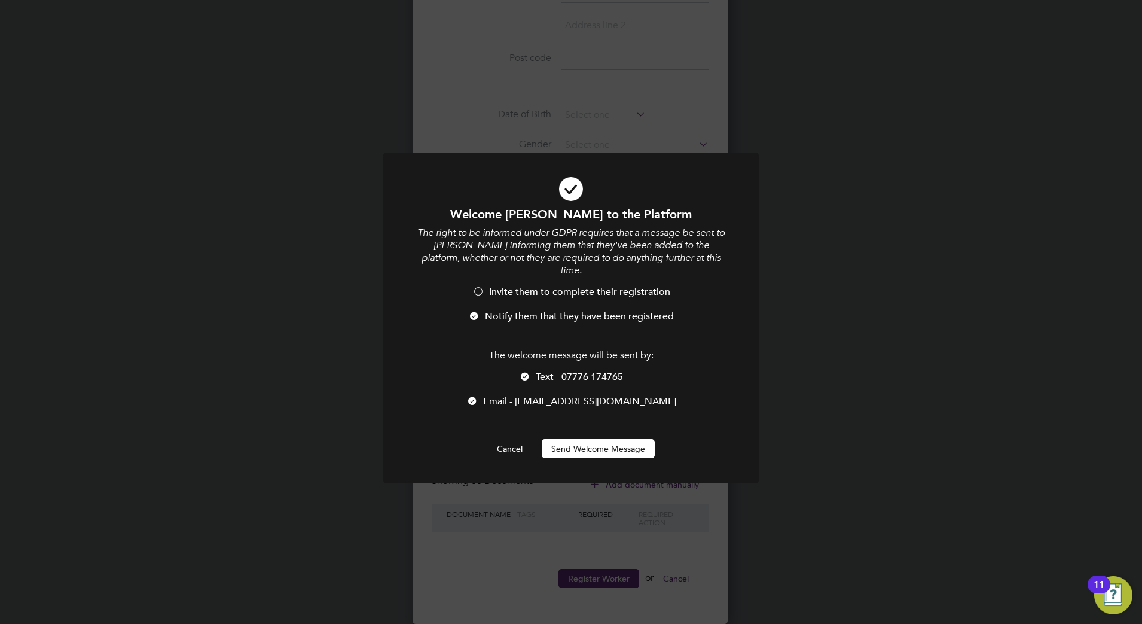
click at [614, 439] on button "Send Welcome Message" at bounding box center [598, 448] width 113 height 19
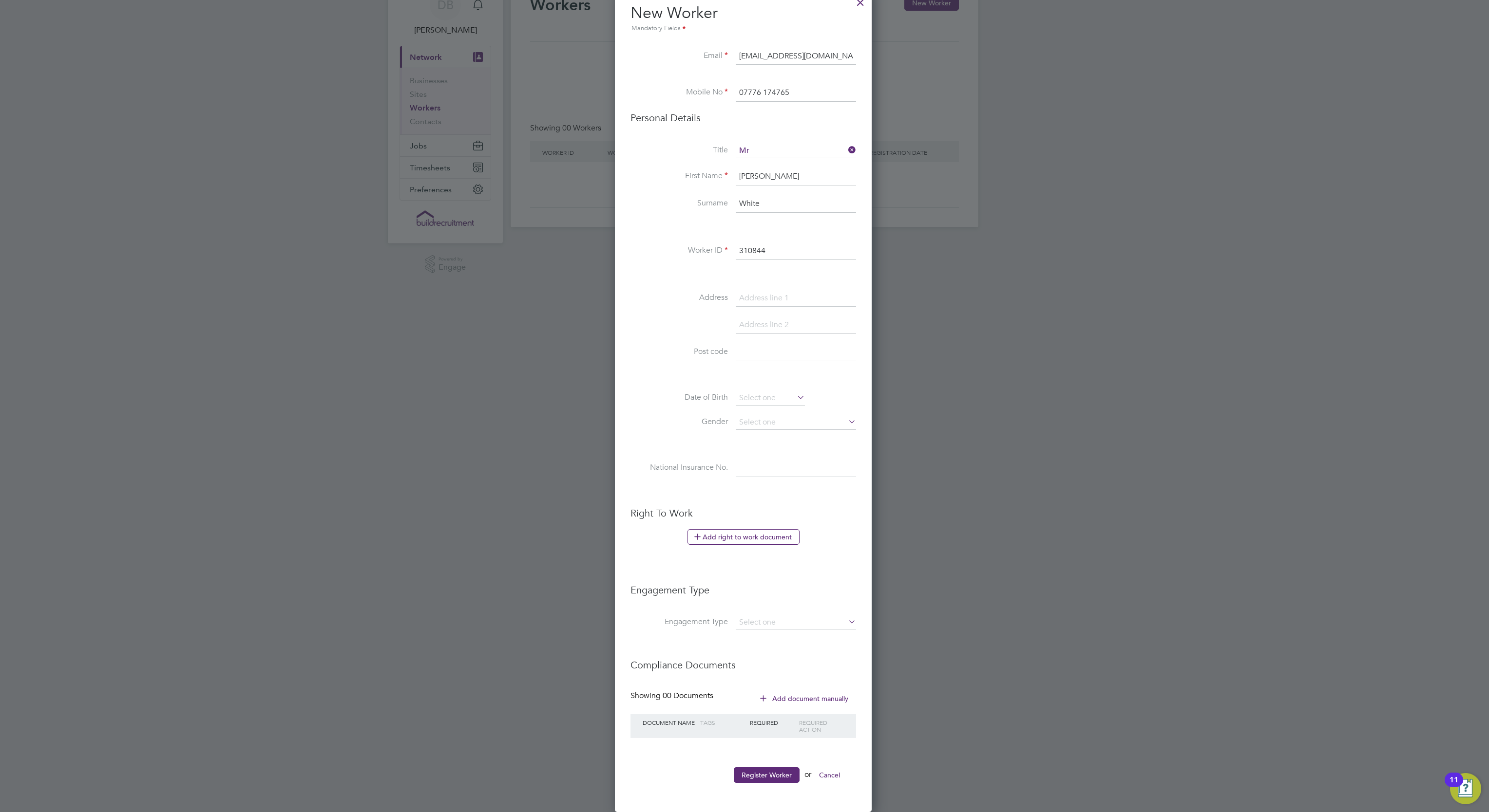
scroll to position [828, 259]
click at [781, 777] on button "Register Worker" at bounding box center [766, 775] width 66 height 15
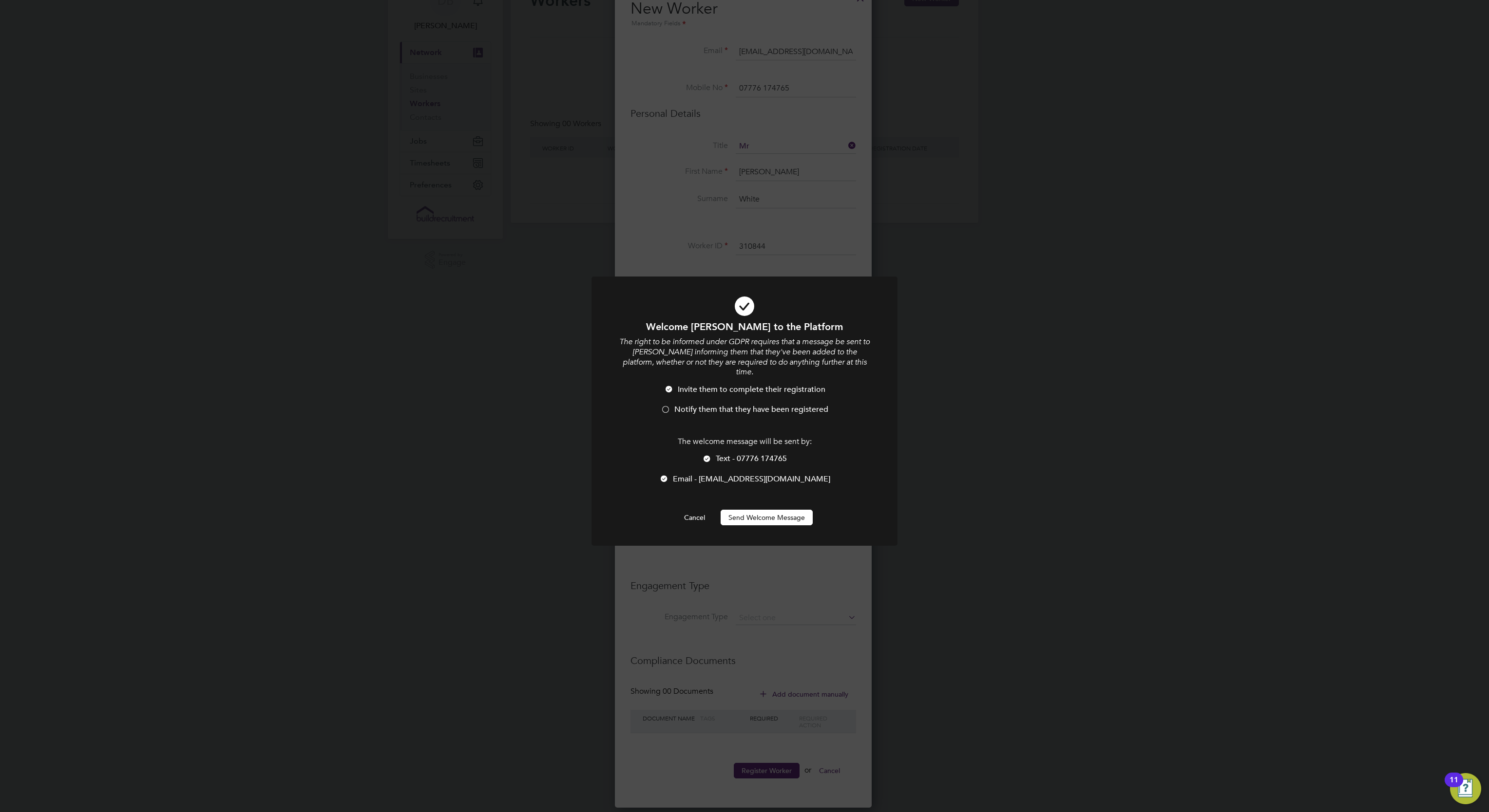
click at [758, 511] on button "Send Welcome Message" at bounding box center [766, 517] width 92 height 15
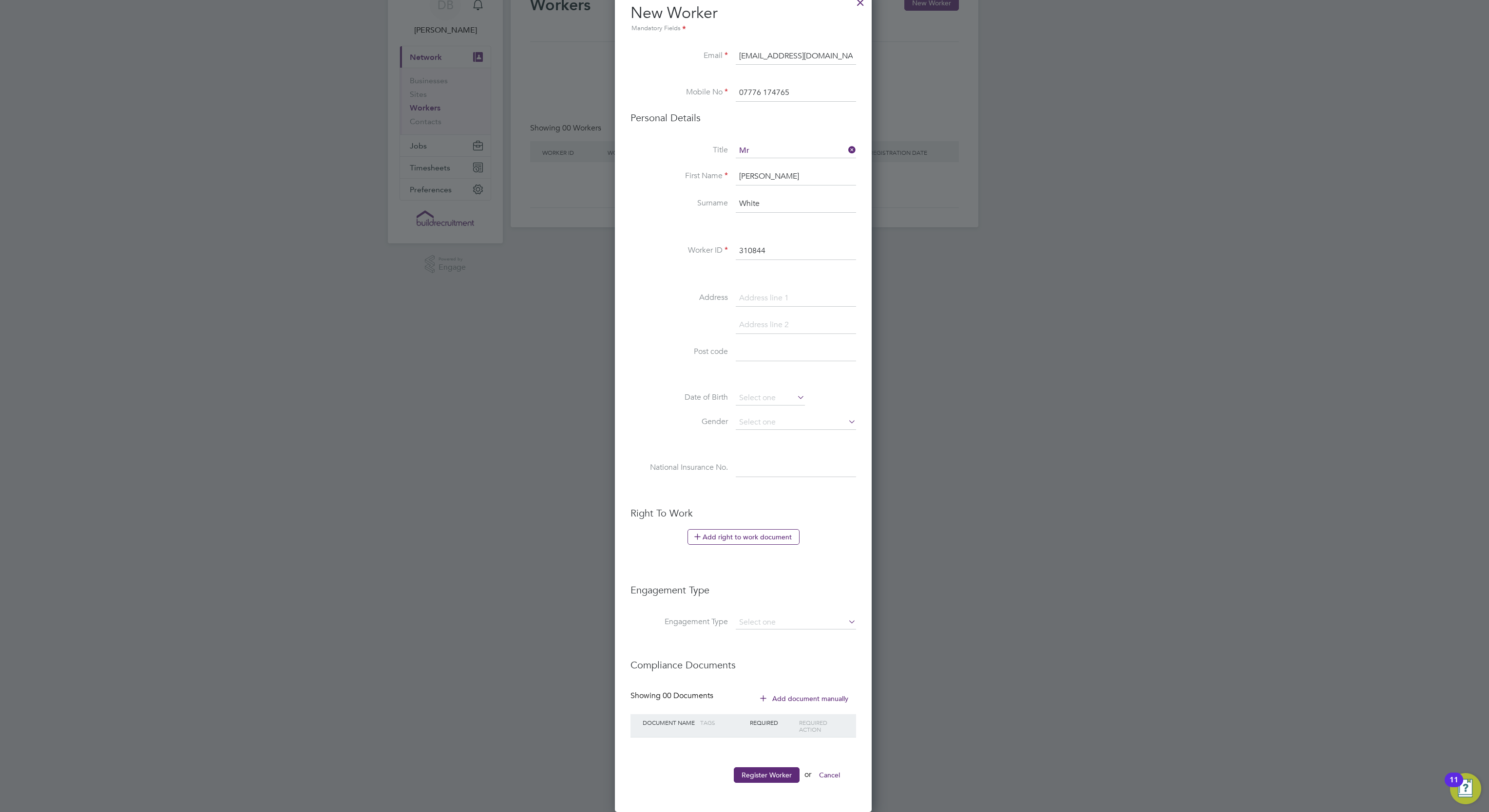
click at [1118, 467] on div at bounding box center [744, 406] width 1489 height 812
click at [1474, 787] on img "Open Resource Center, 11 new notifications" at bounding box center [1465, 789] width 31 height 31
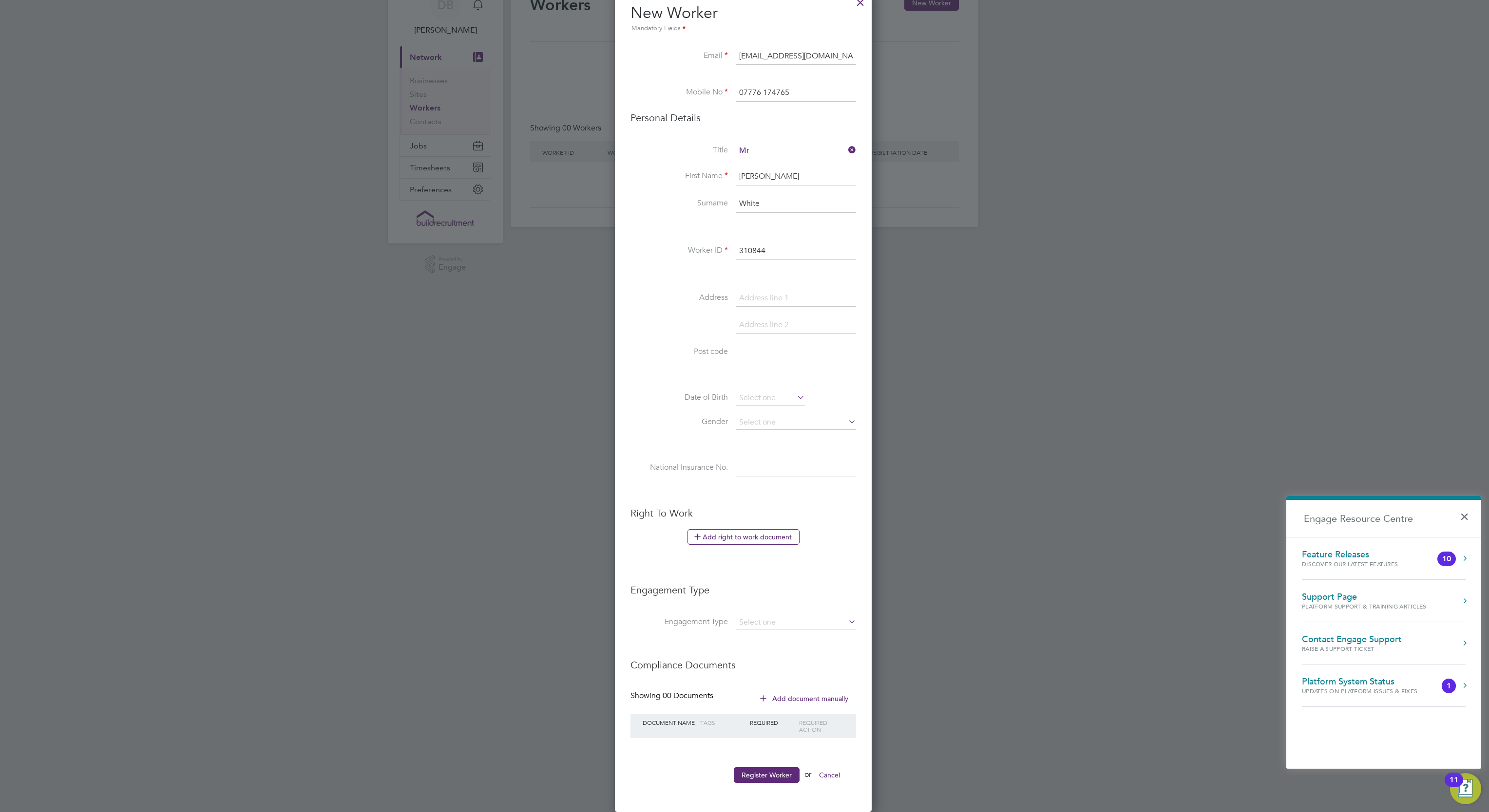
click at [1351, 637] on div "Contact Engage Support" at bounding box center [1351, 639] width 100 height 11
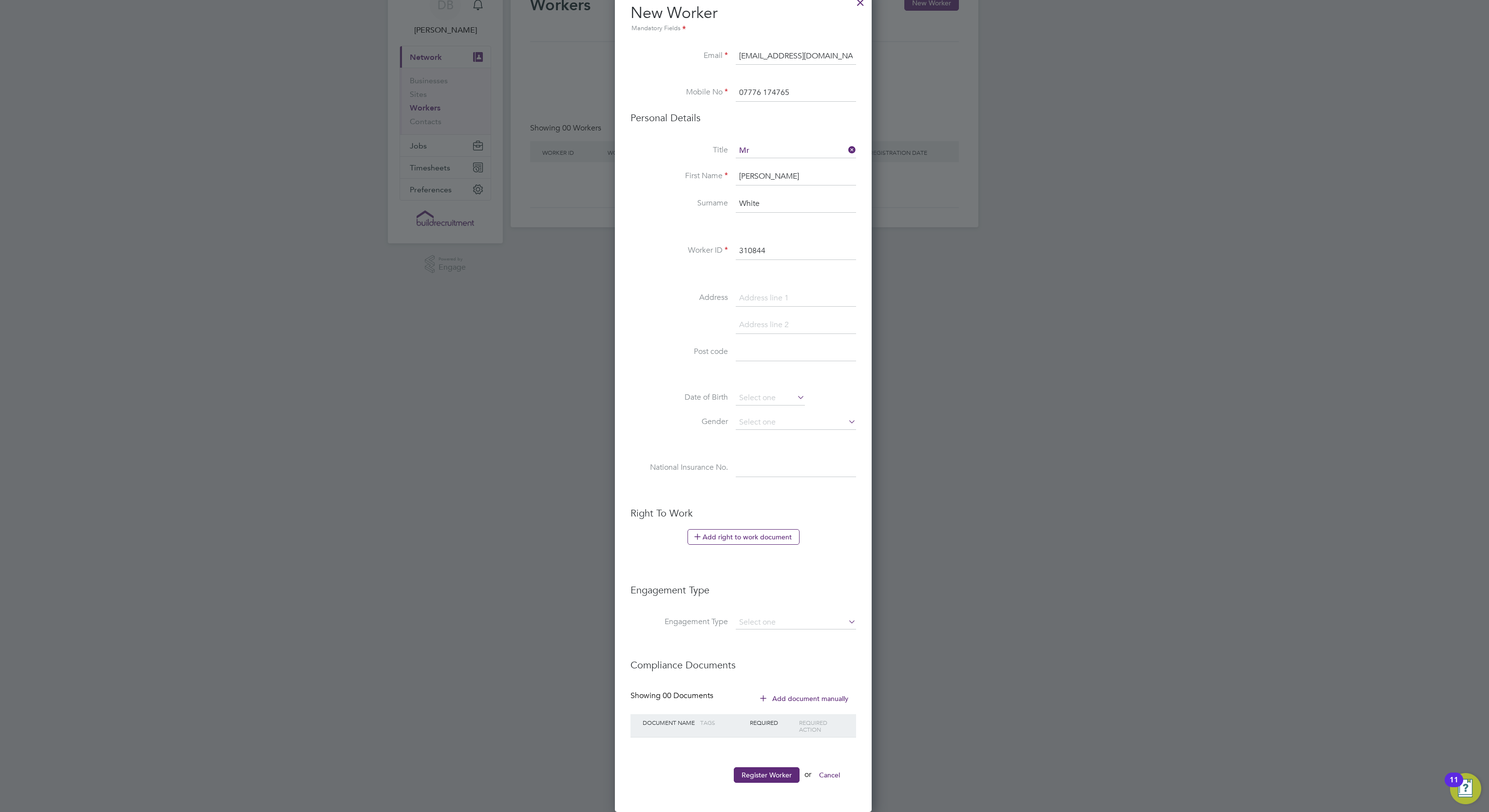
scroll to position [0, 0]
drag, startPoint x: 772, startPoint y: 240, endPoint x: 737, endPoint y: 244, distance: 35.2
click at [737, 244] on input "310844" at bounding box center [796, 252] width 121 height 18
